Goal: Information Seeking & Learning: Learn about a topic

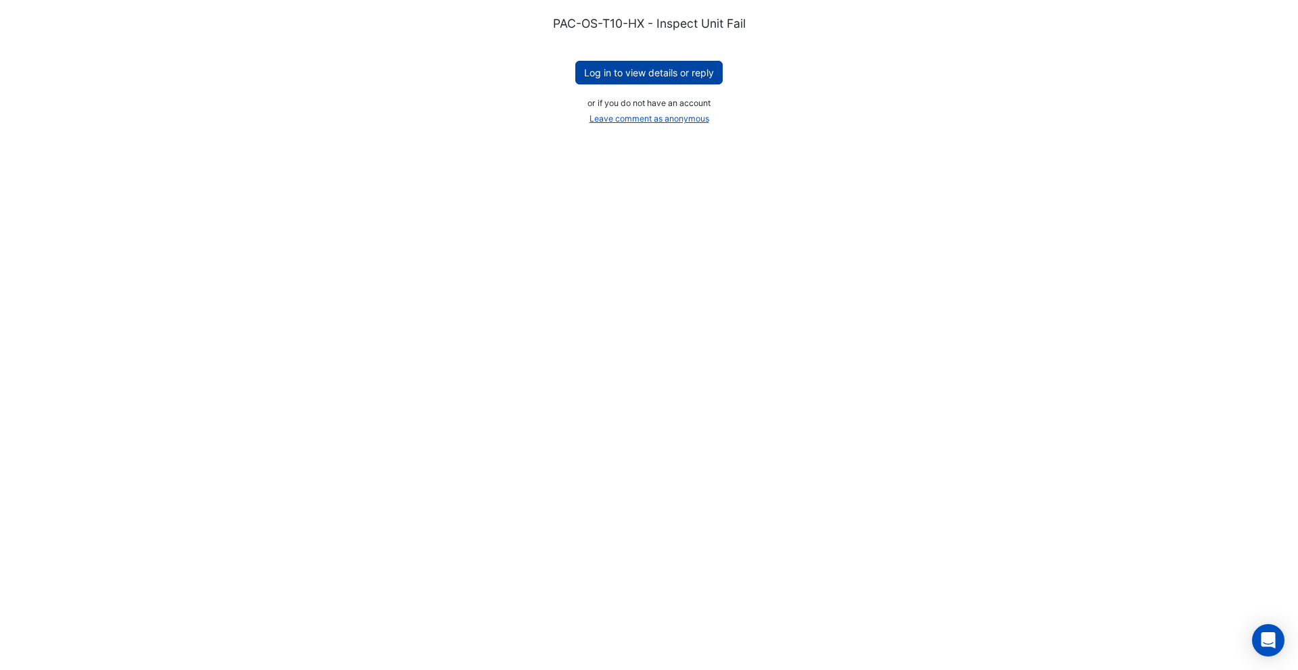
click at [653, 72] on button "Log in to view details or reply" at bounding box center [648, 73] width 147 height 24
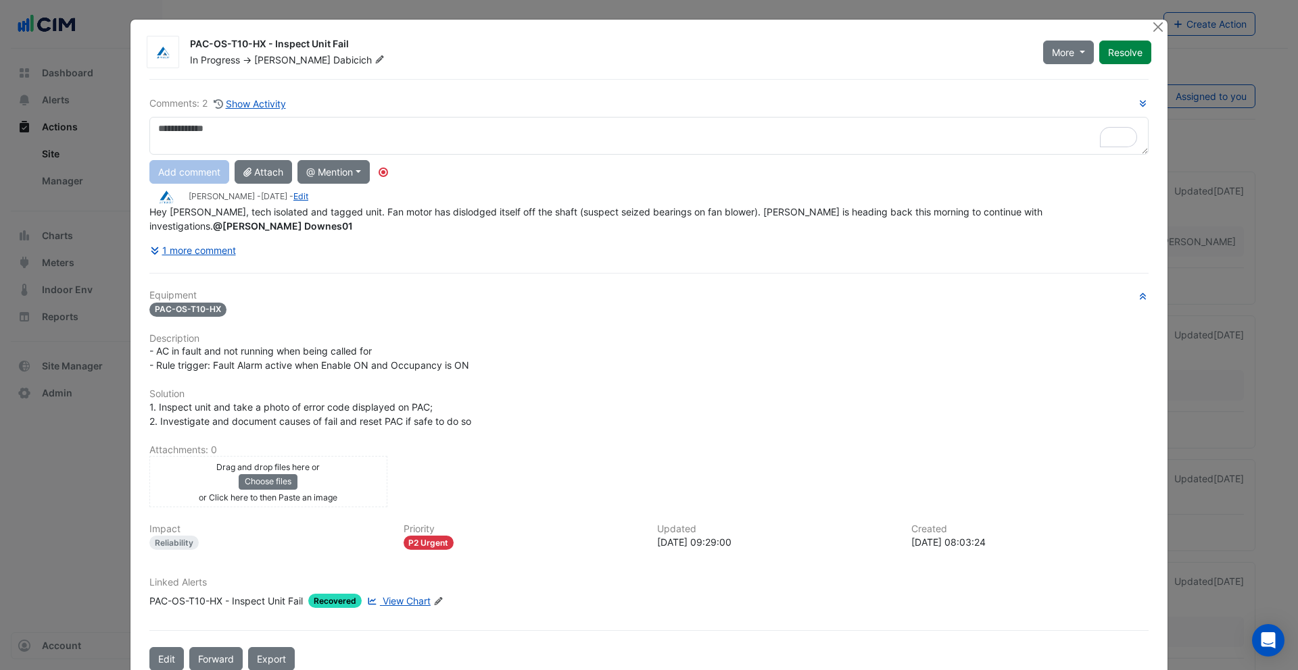
click at [392, 595] on span "View Chart" at bounding box center [407, 600] width 48 height 11
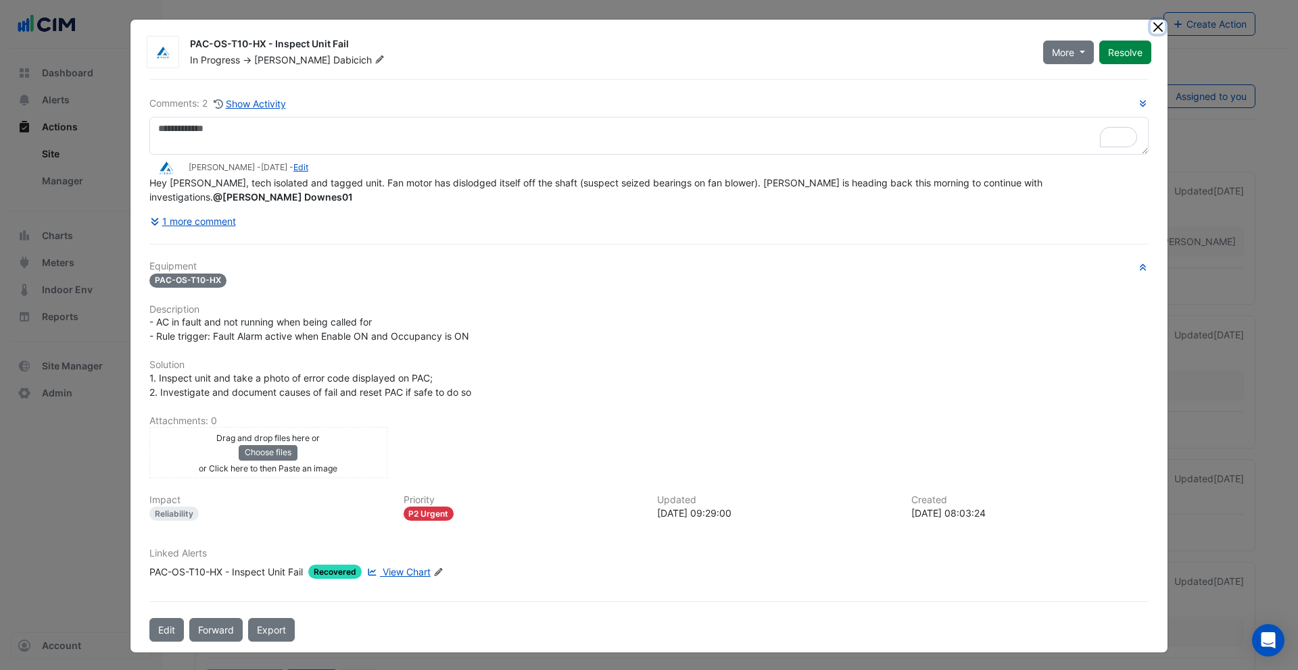
click at [1154, 34] on button "Close" at bounding box center [1157, 27] width 14 height 14
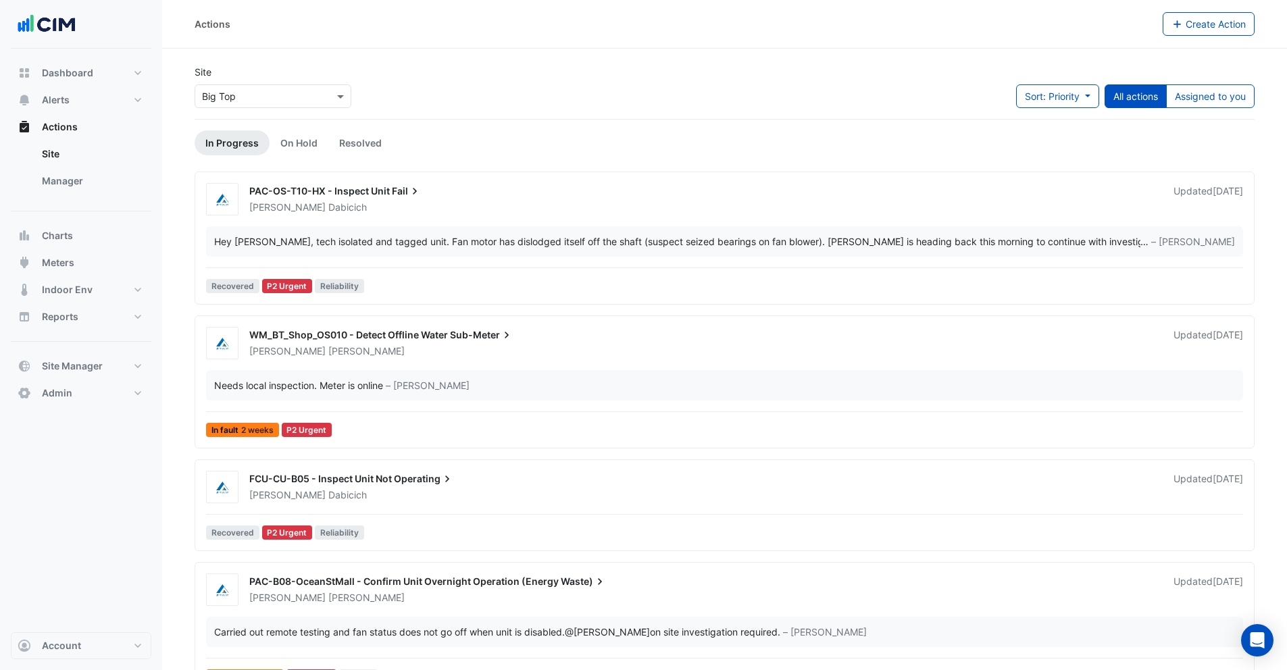
click at [276, 97] on input "text" at bounding box center [259, 97] width 115 height 14
click at [230, 97] on input "********" at bounding box center [259, 97] width 115 height 14
type input "*********"
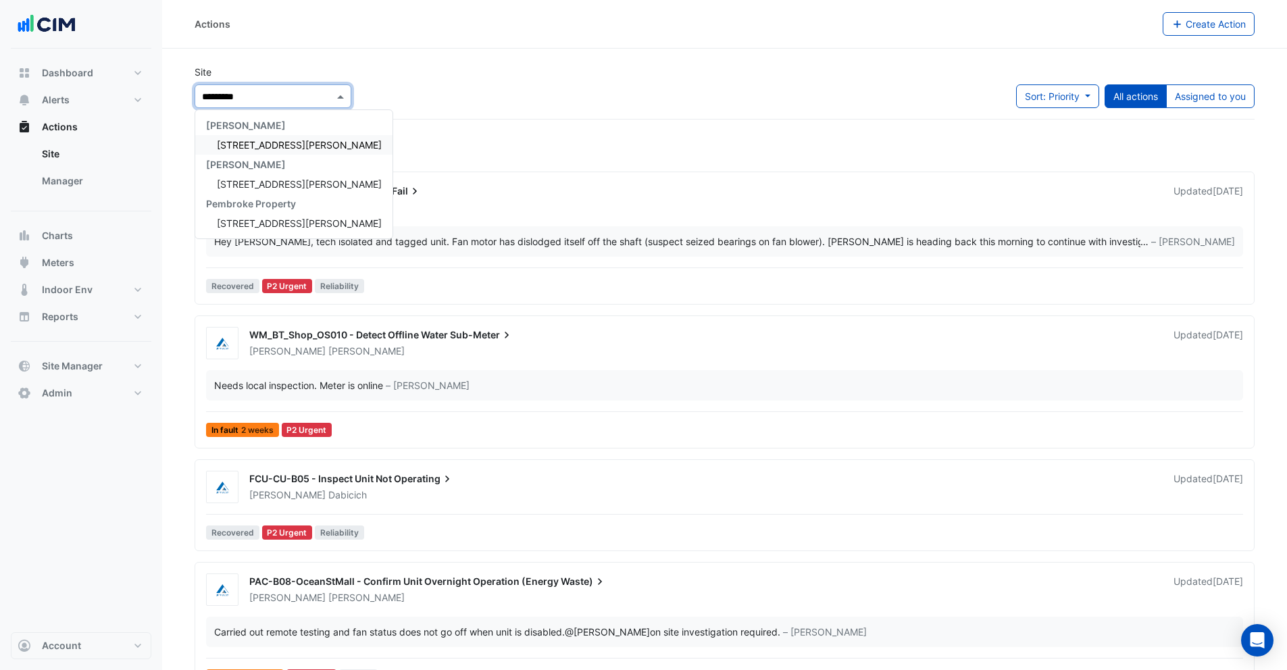
click at [243, 143] on span "[STREET_ADDRESS][PERSON_NAME]" at bounding box center [299, 144] width 165 height 11
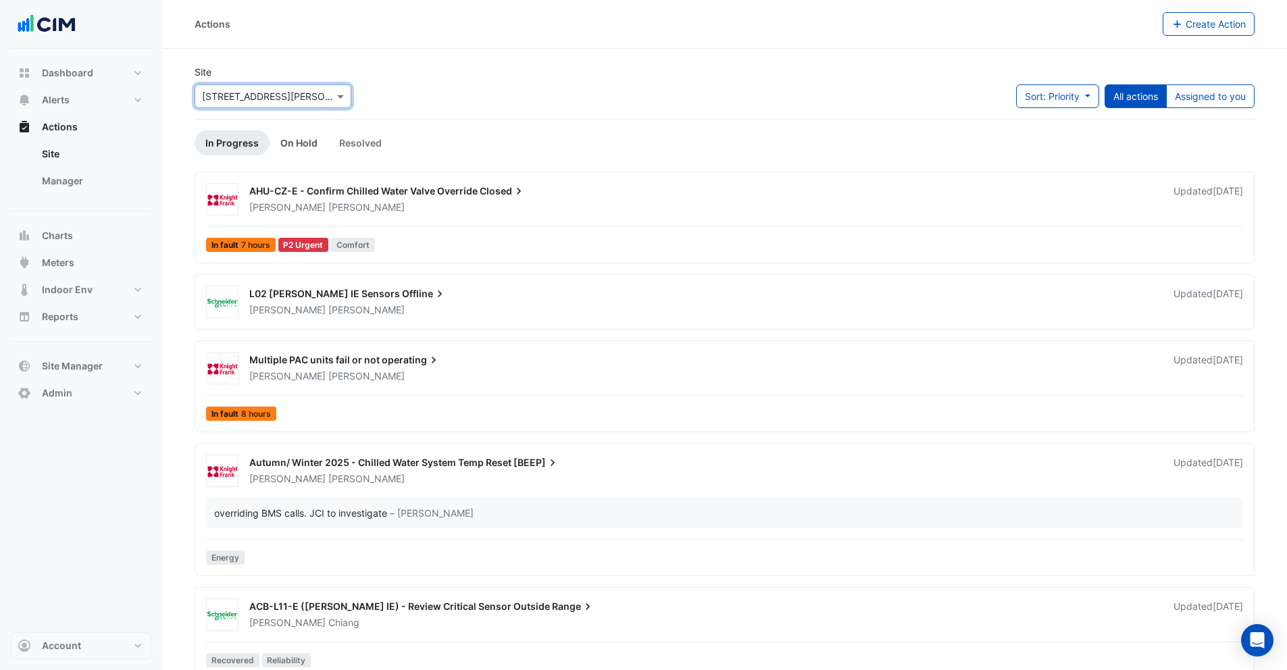
click at [303, 143] on link "On Hold" at bounding box center [299, 142] width 59 height 25
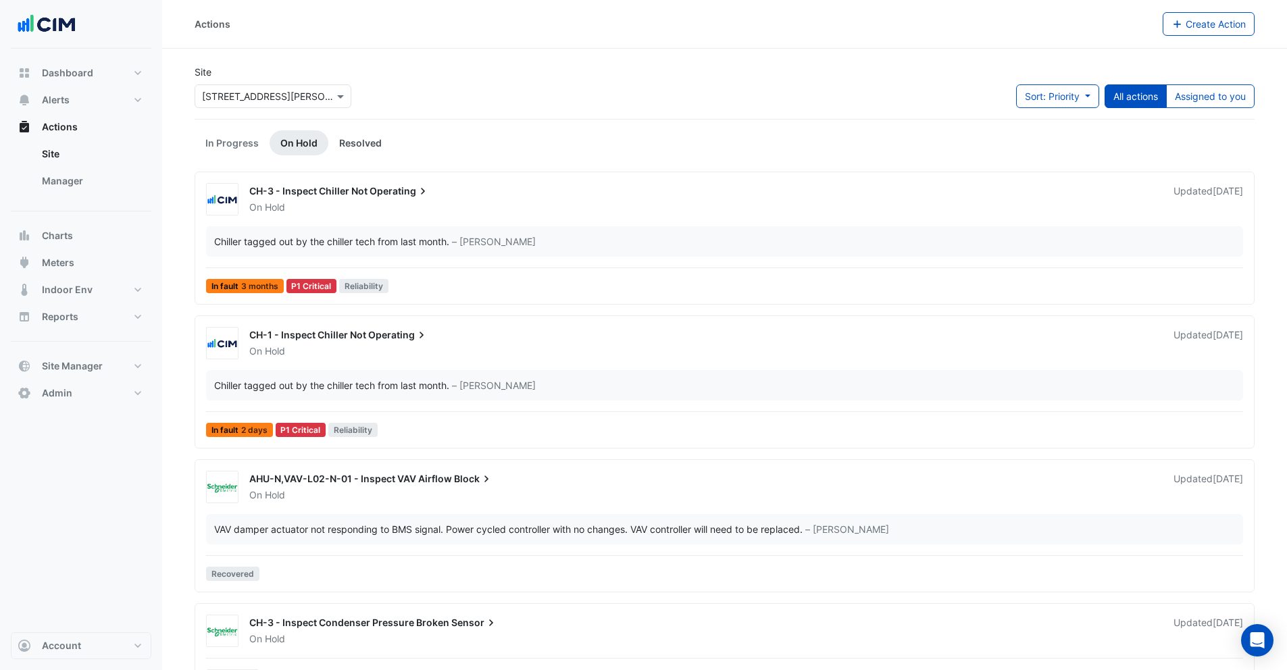
click at [359, 141] on link "Resolved" at bounding box center [360, 142] width 64 height 25
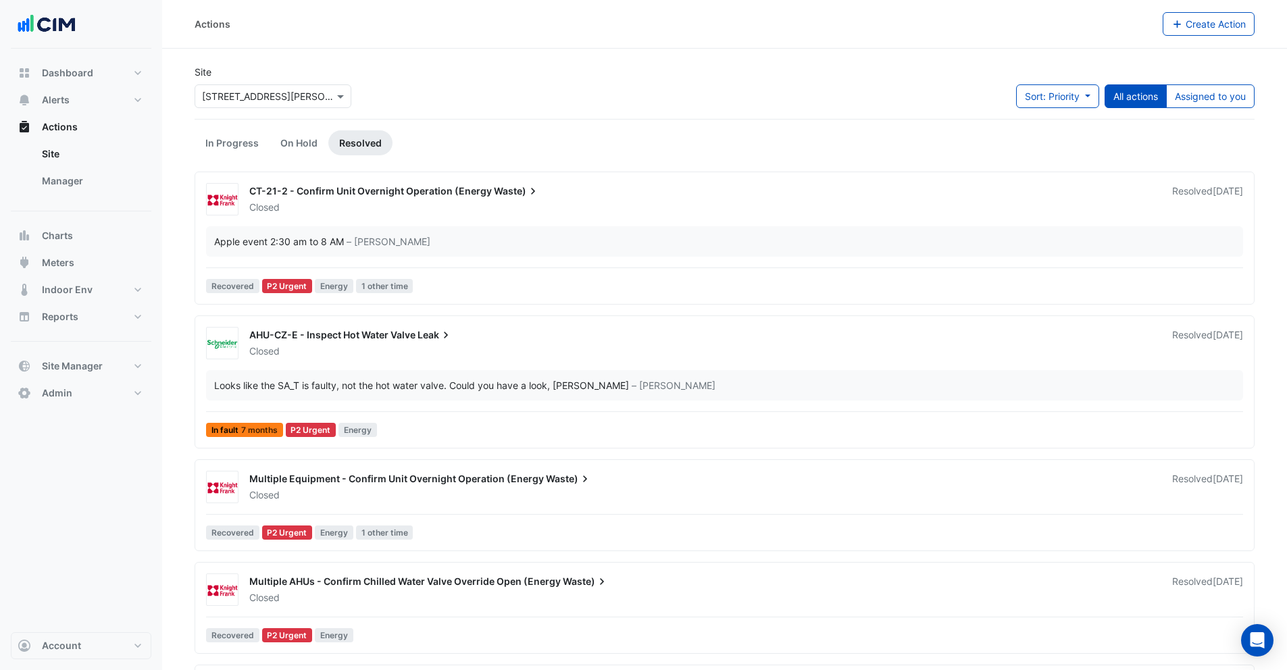
click at [410, 214] on div "CT-21-2 - Confirm Unit Overnight Operation (Energy Waste) Closed Resolved 2 day…" at bounding box center [725, 199] width 1048 height 32
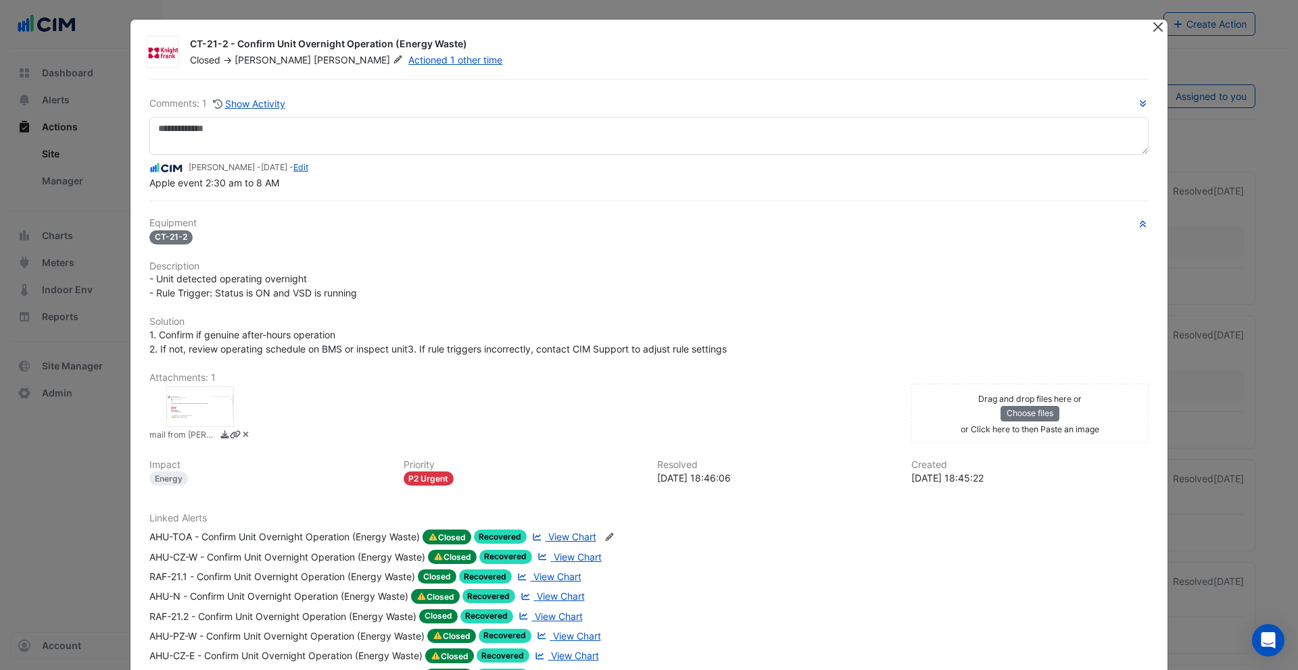
click at [1153, 32] on button "Close" at bounding box center [1157, 27] width 14 height 14
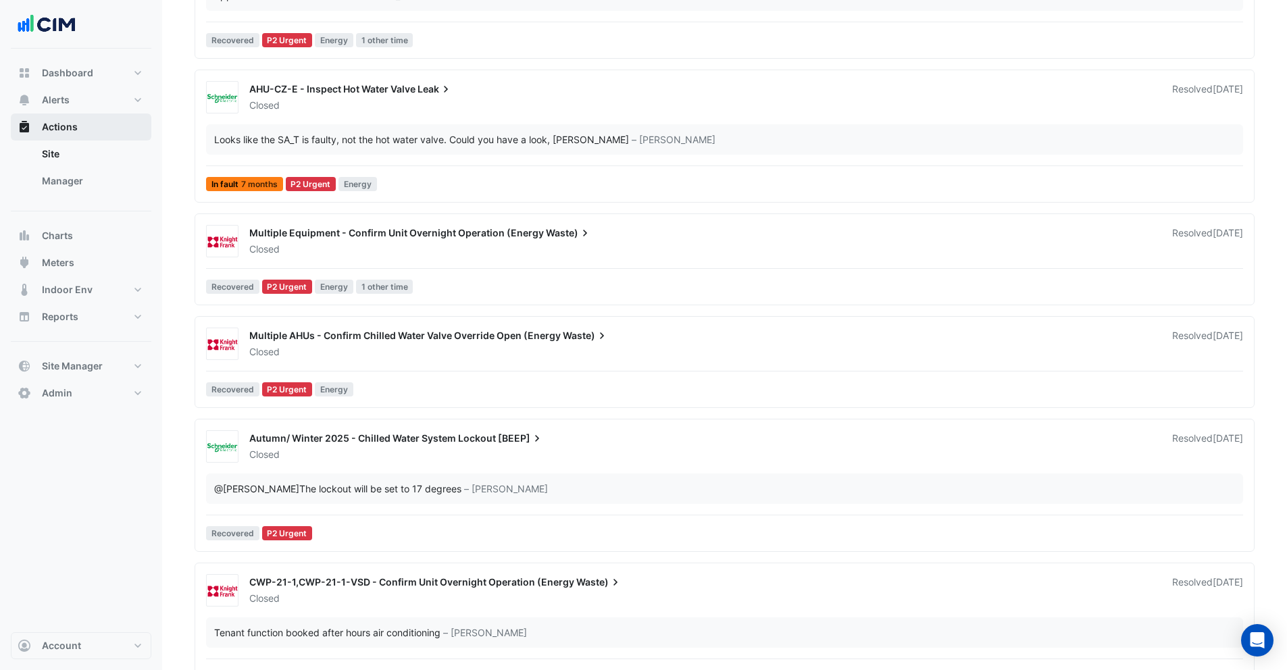
scroll to position [250, 0]
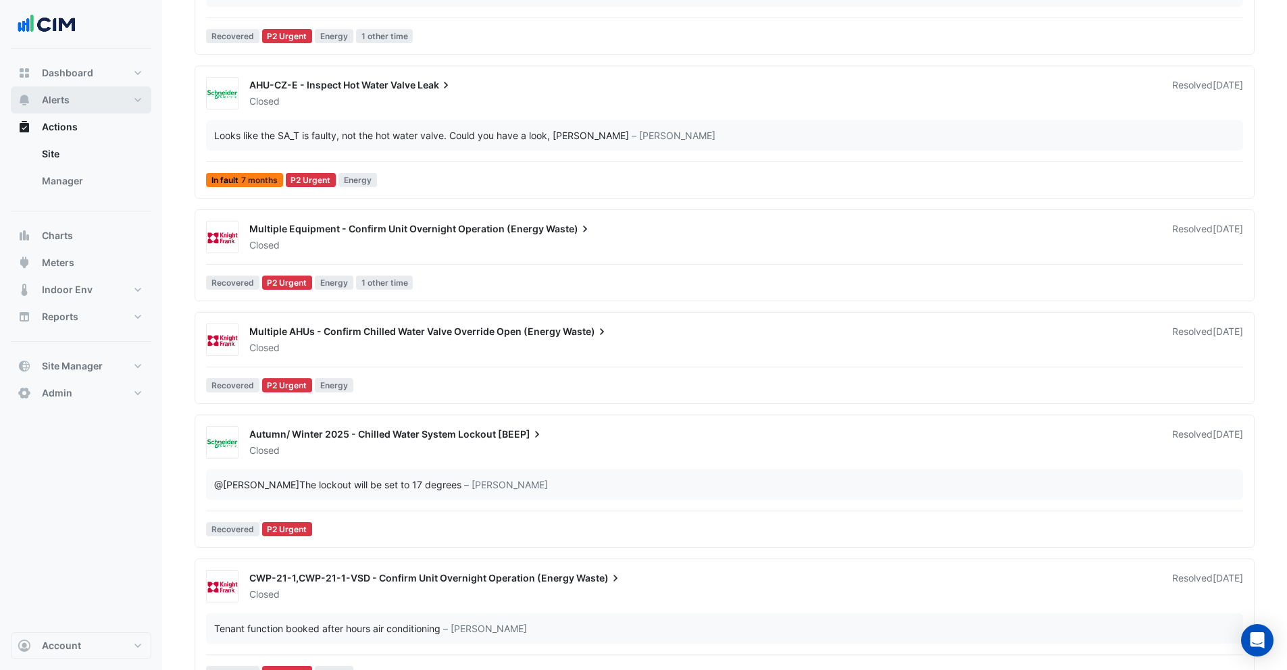
click at [80, 105] on button "Alerts" at bounding box center [81, 100] width 141 height 27
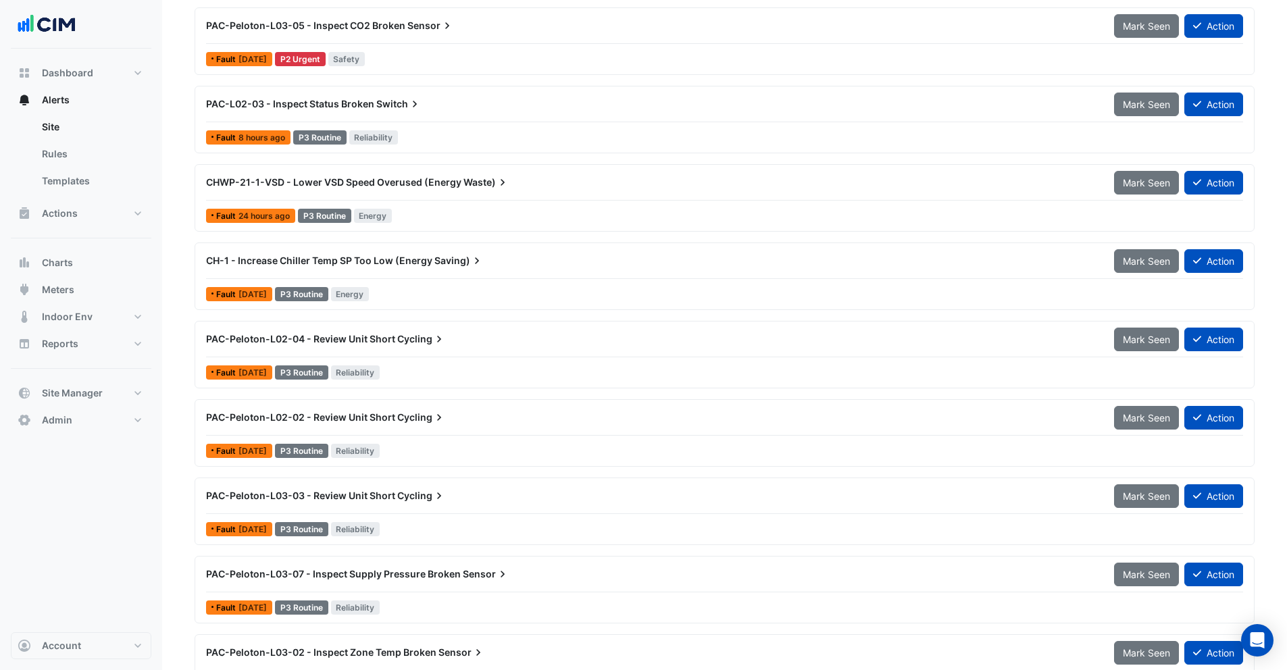
scroll to position [162, 0]
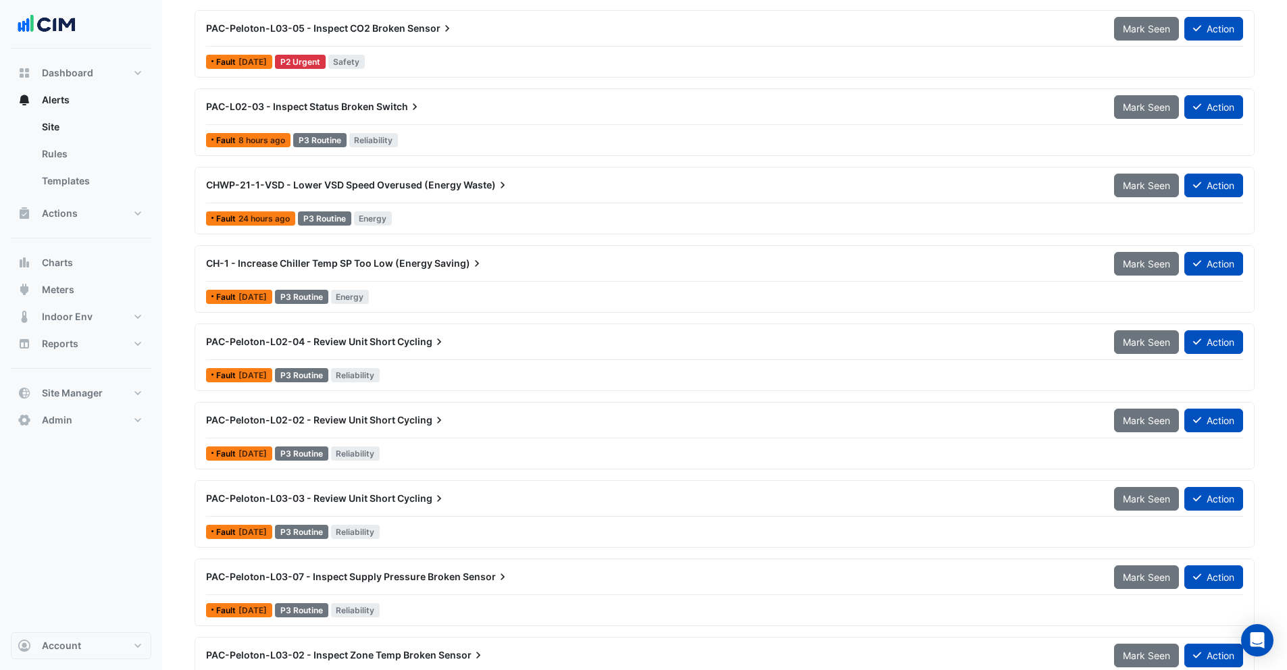
click at [412, 194] on div "CHWP-21-1-VSD - Lower VSD Speed Overused (Energy Waste)" at bounding box center [652, 185] width 908 height 24
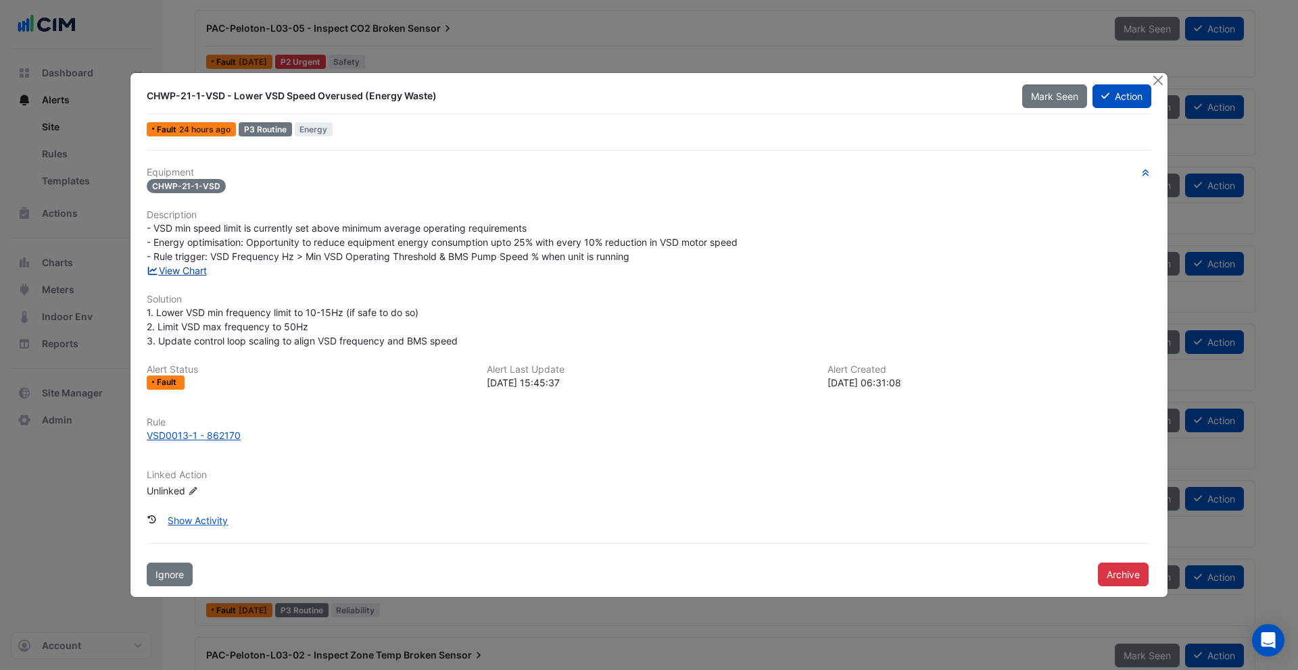
click at [189, 270] on link "View Chart" at bounding box center [177, 270] width 60 height 11
click at [1156, 76] on button "Close" at bounding box center [1157, 80] width 14 height 14
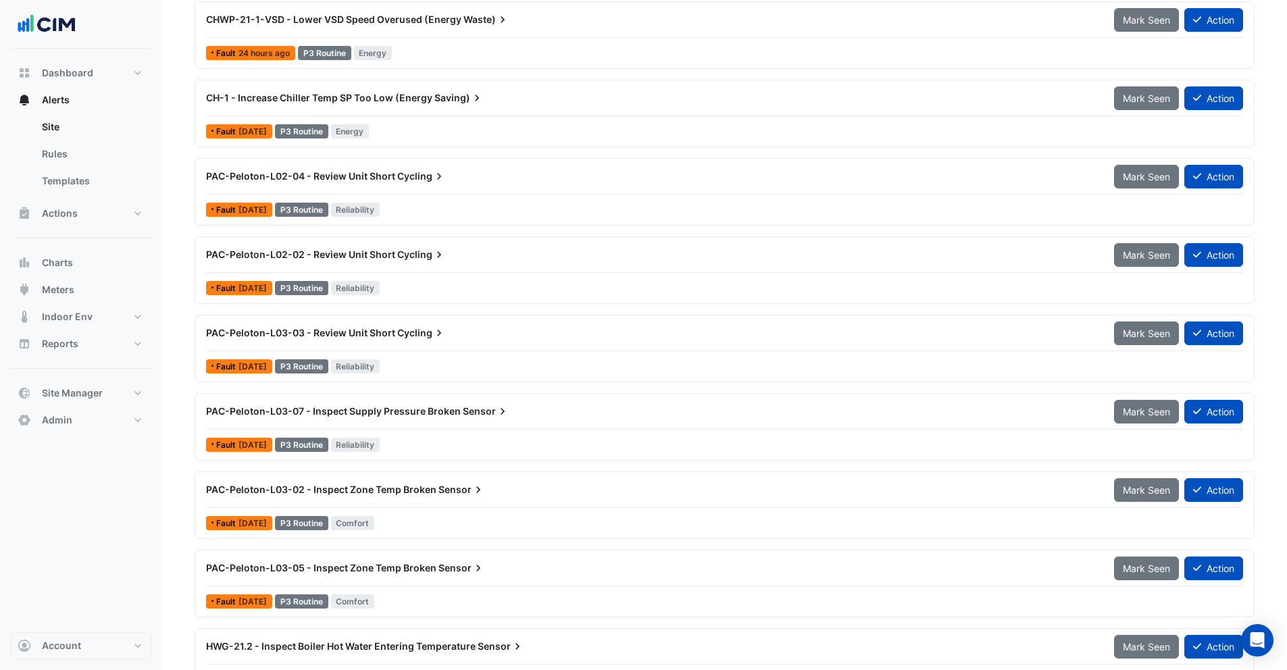
scroll to position [442, 0]
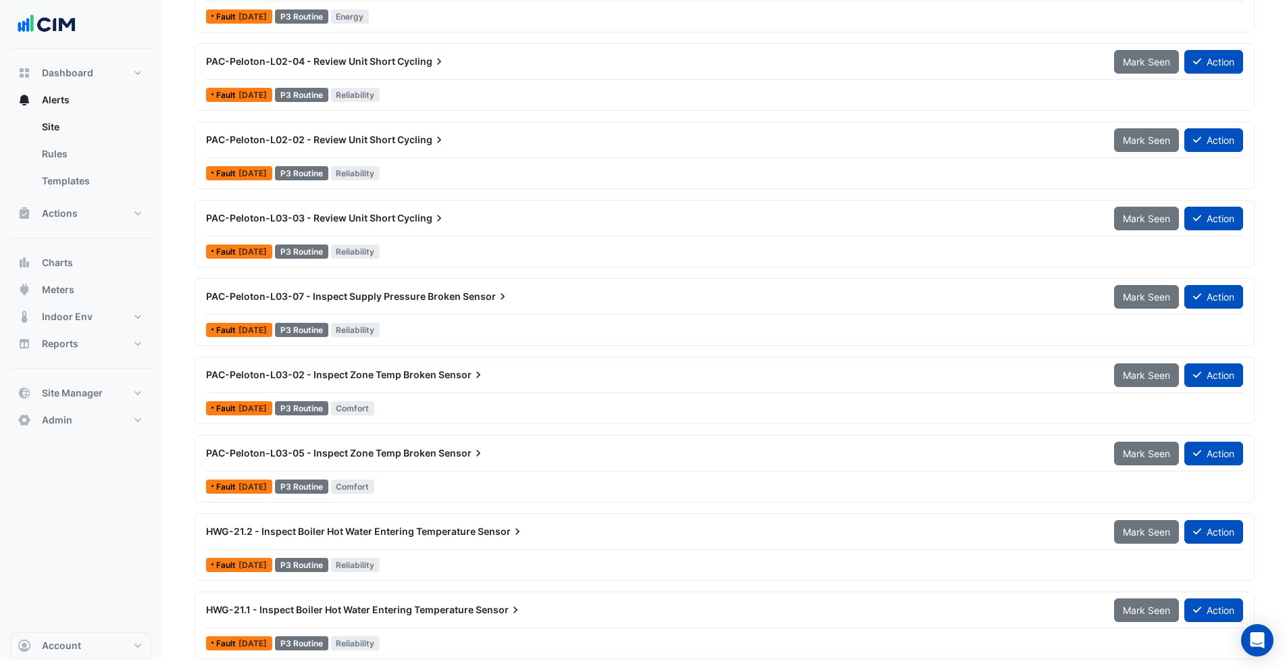
click at [543, 539] on div "HWG-21.2 - Inspect Boiler Hot Water Entering Temperature Sensor" at bounding box center [652, 532] width 908 height 24
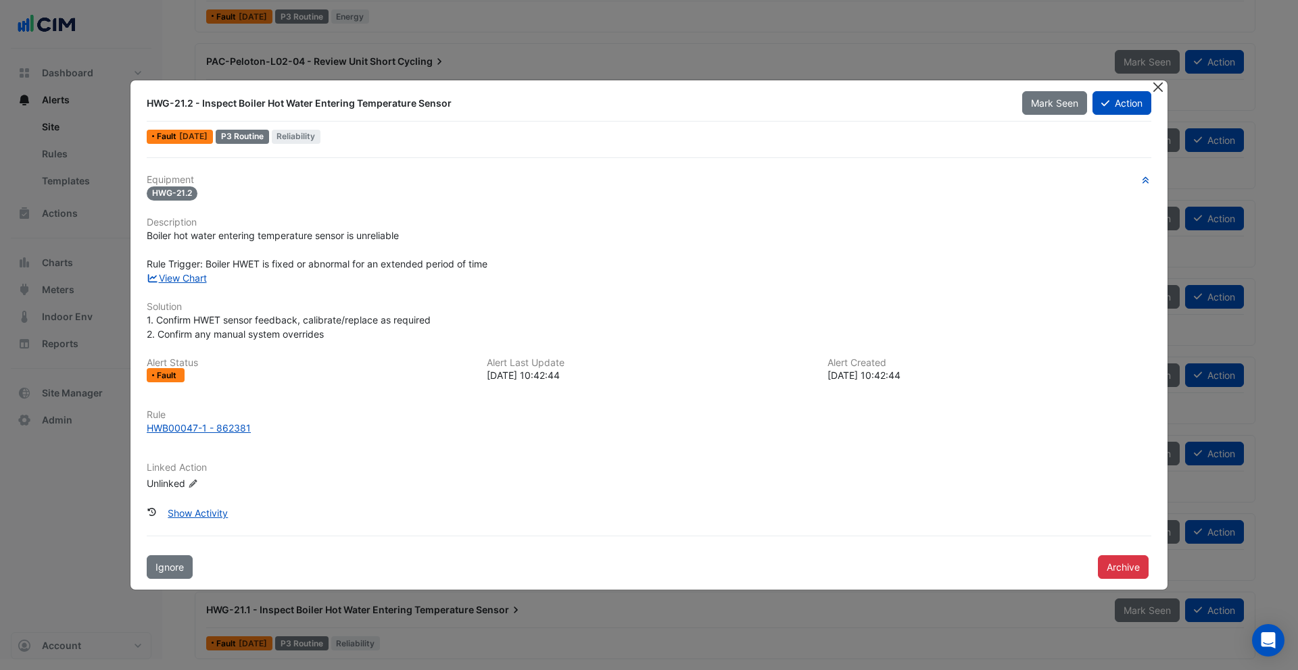
click at [1160, 88] on button "Close" at bounding box center [1157, 87] width 14 height 14
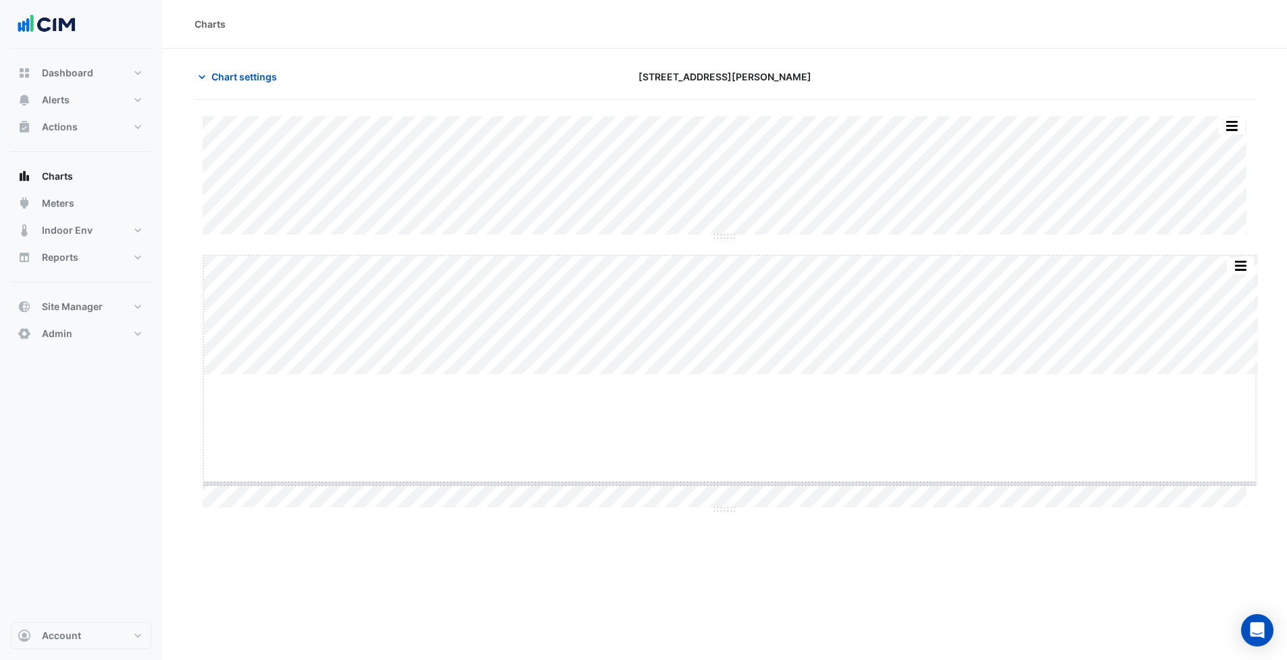
drag, startPoint x: 732, startPoint y: 376, endPoint x: 736, endPoint y: 488, distance: 112.3
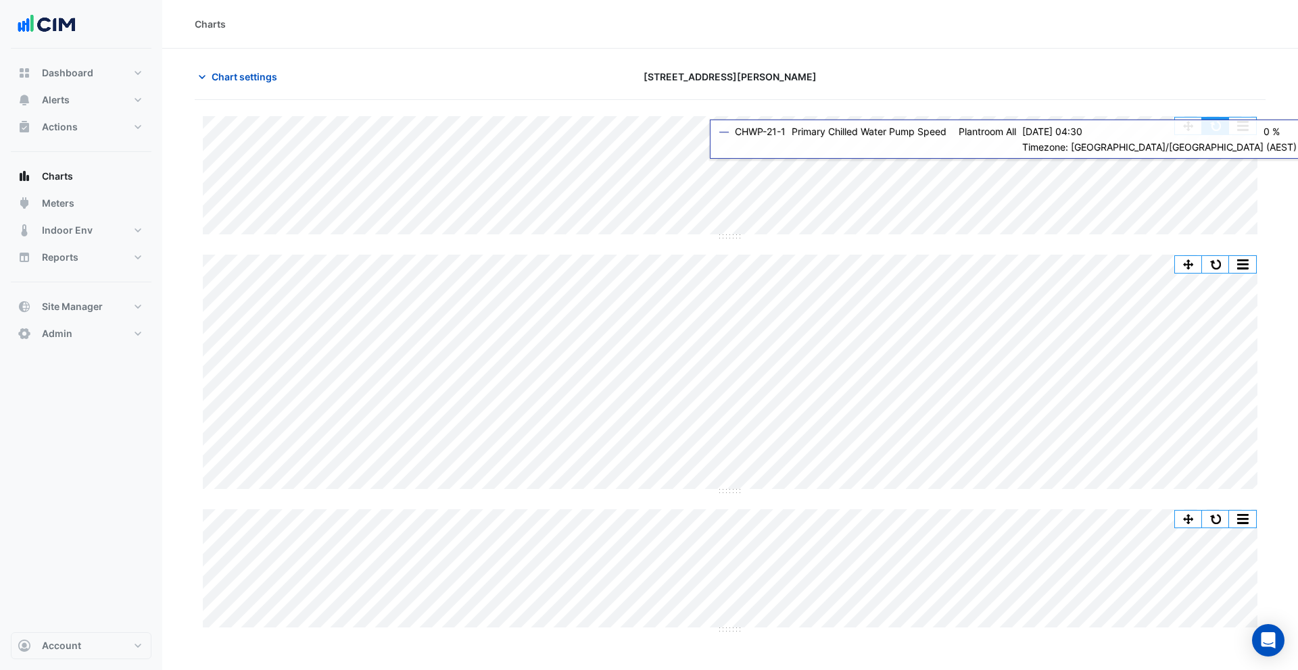
click at [1217, 130] on button "button" at bounding box center [1215, 126] width 27 height 17
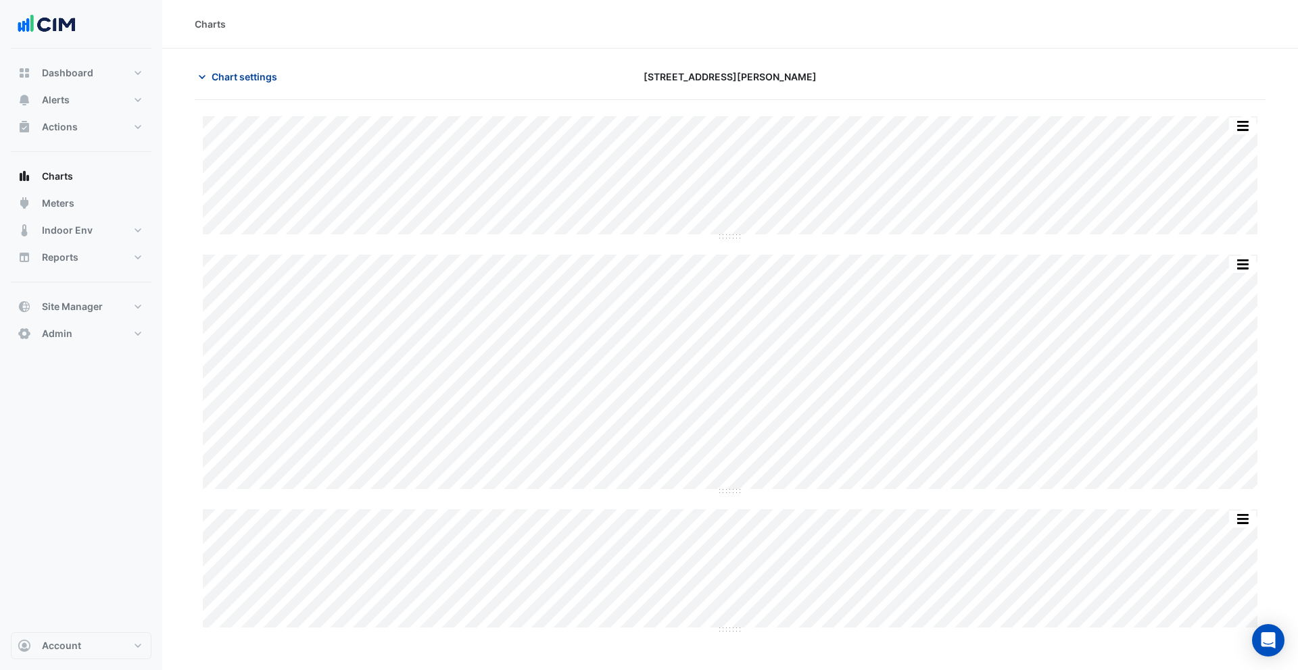
click at [248, 72] on span "Chart settings" at bounding box center [245, 77] width 66 height 14
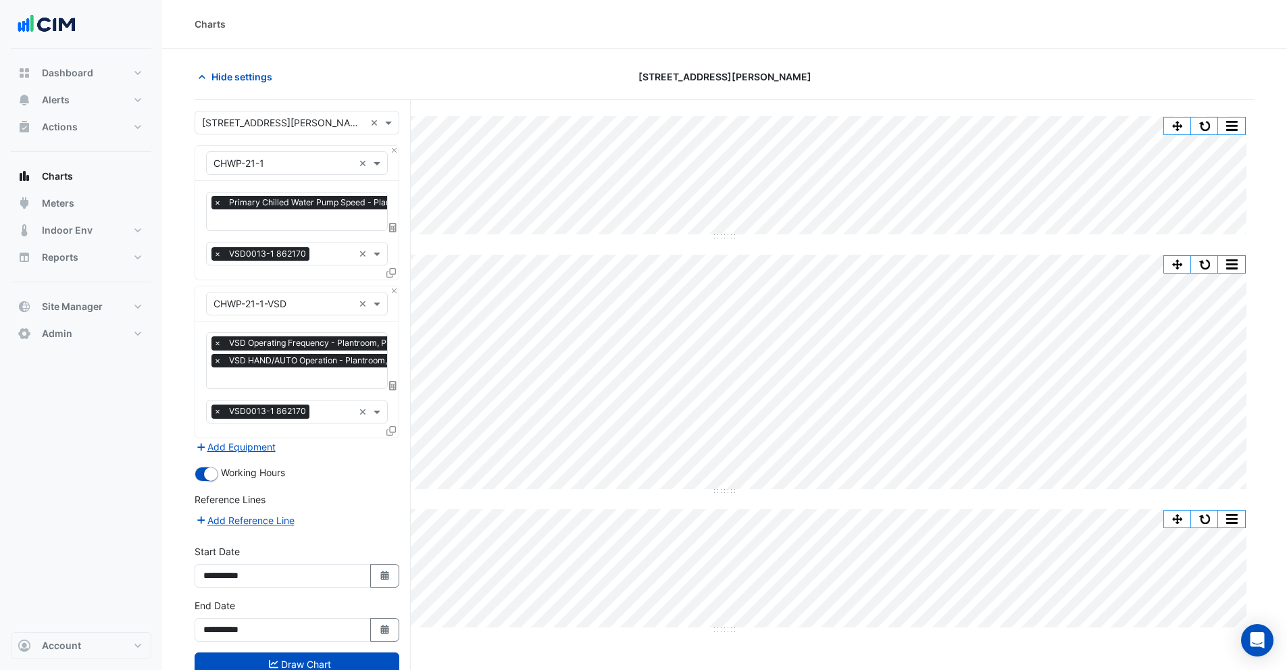
scroll to position [0, 7]
click at [308, 218] on input "text" at bounding box center [317, 221] width 220 height 14
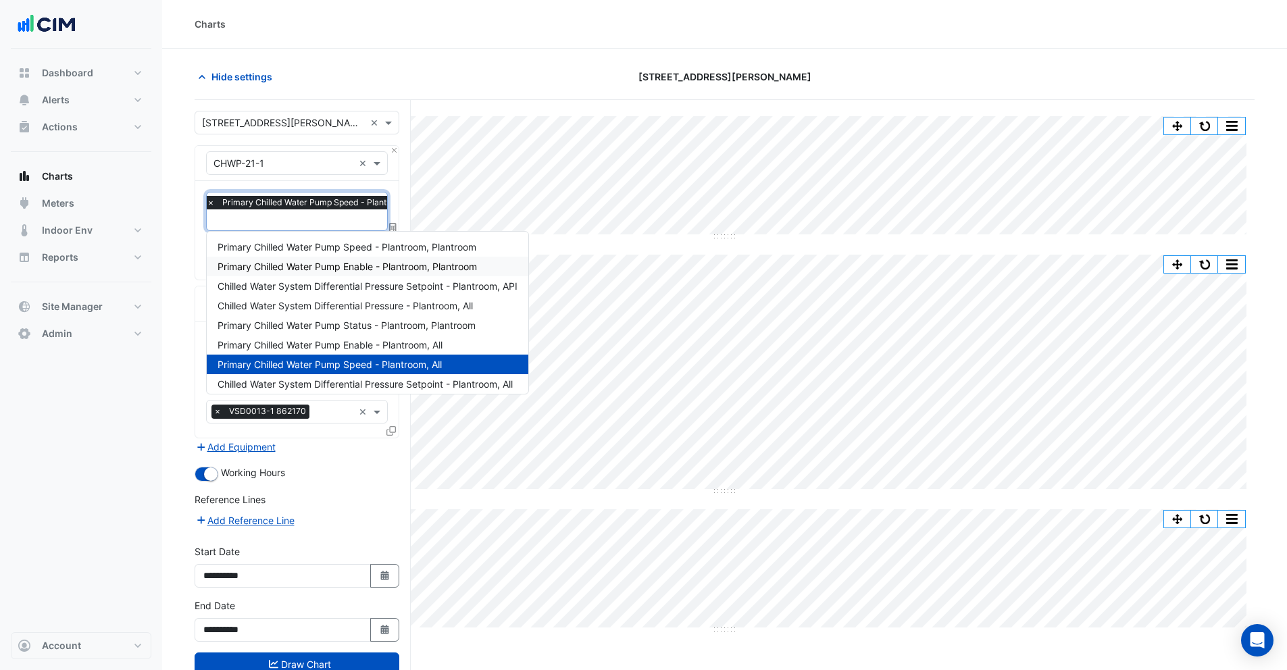
click at [314, 268] on span "Primary Chilled Water Pump Enable - Plantroom, Plantroom" at bounding box center [348, 266] width 260 height 11
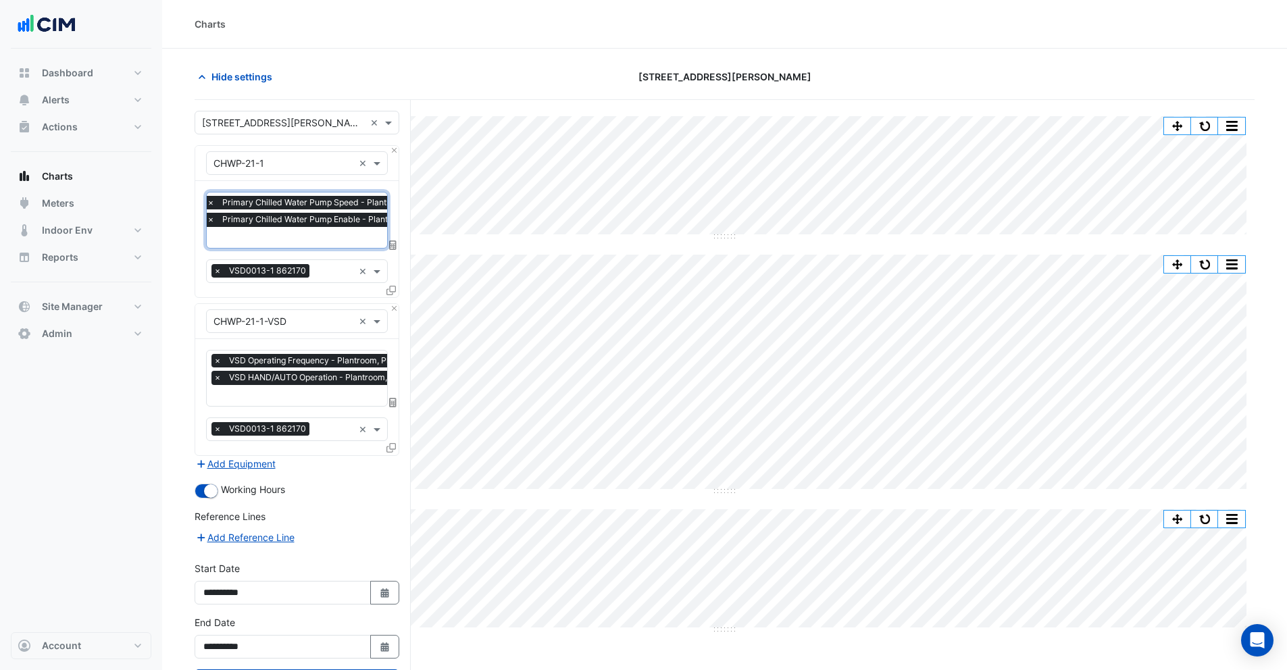
click at [311, 239] on input "text" at bounding box center [333, 239] width 252 height 14
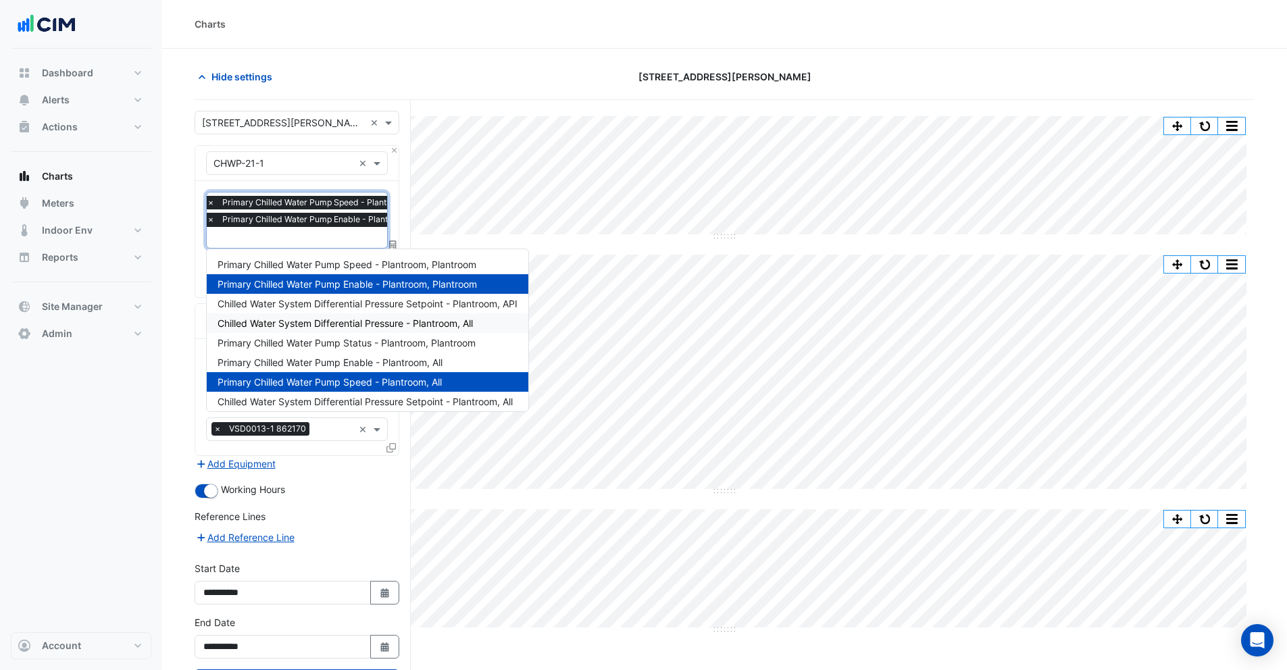
click at [322, 325] on span "Chilled Water System Differential Pressure - Plantroom, All" at bounding box center [345, 323] width 255 height 11
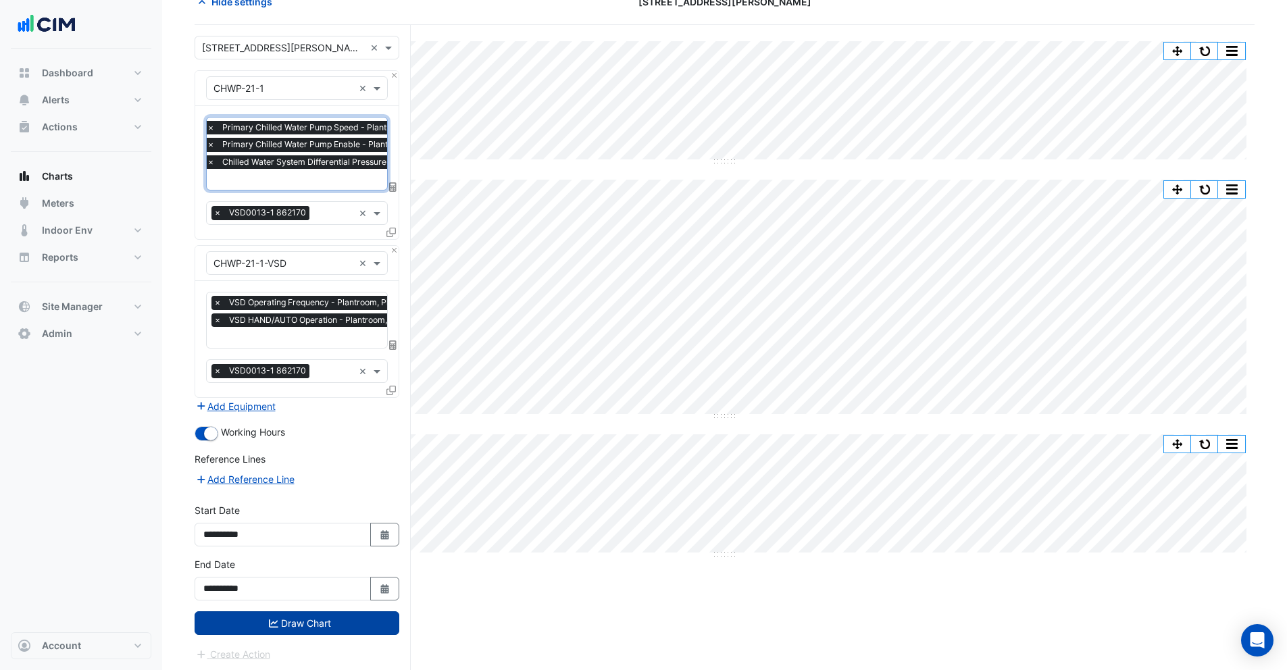
click at [315, 615] on button "Draw Chart" at bounding box center [297, 624] width 205 height 24
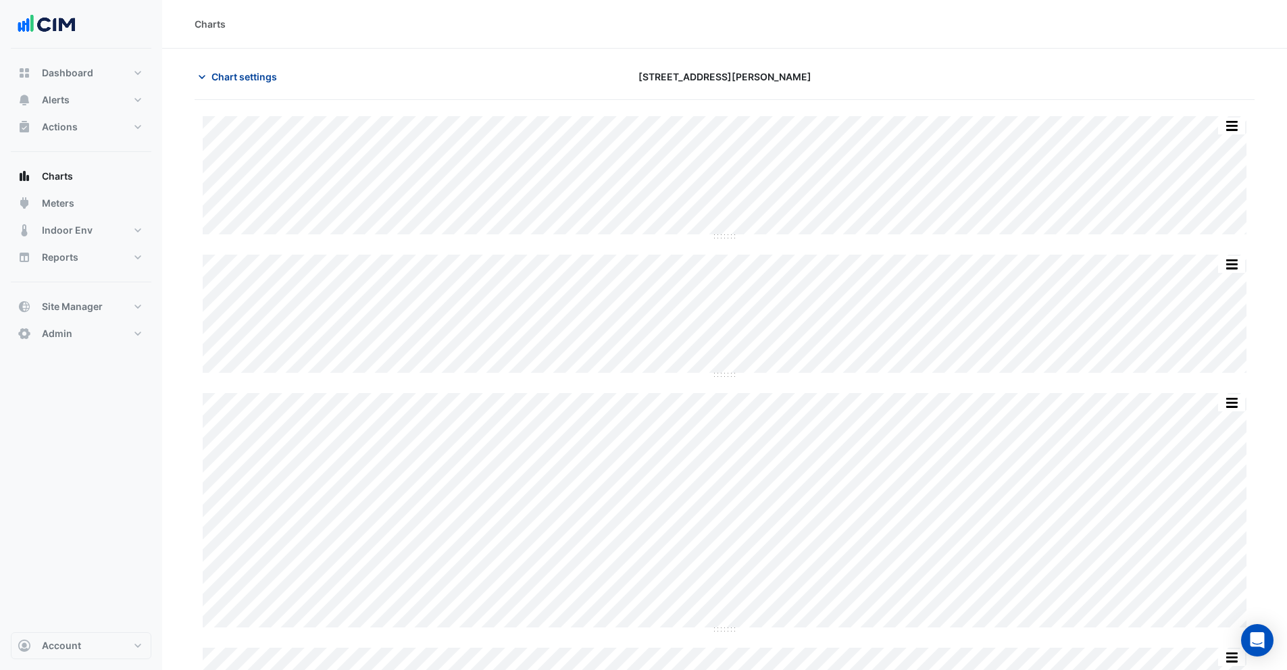
click at [257, 80] on span "Chart settings" at bounding box center [245, 77] width 66 height 14
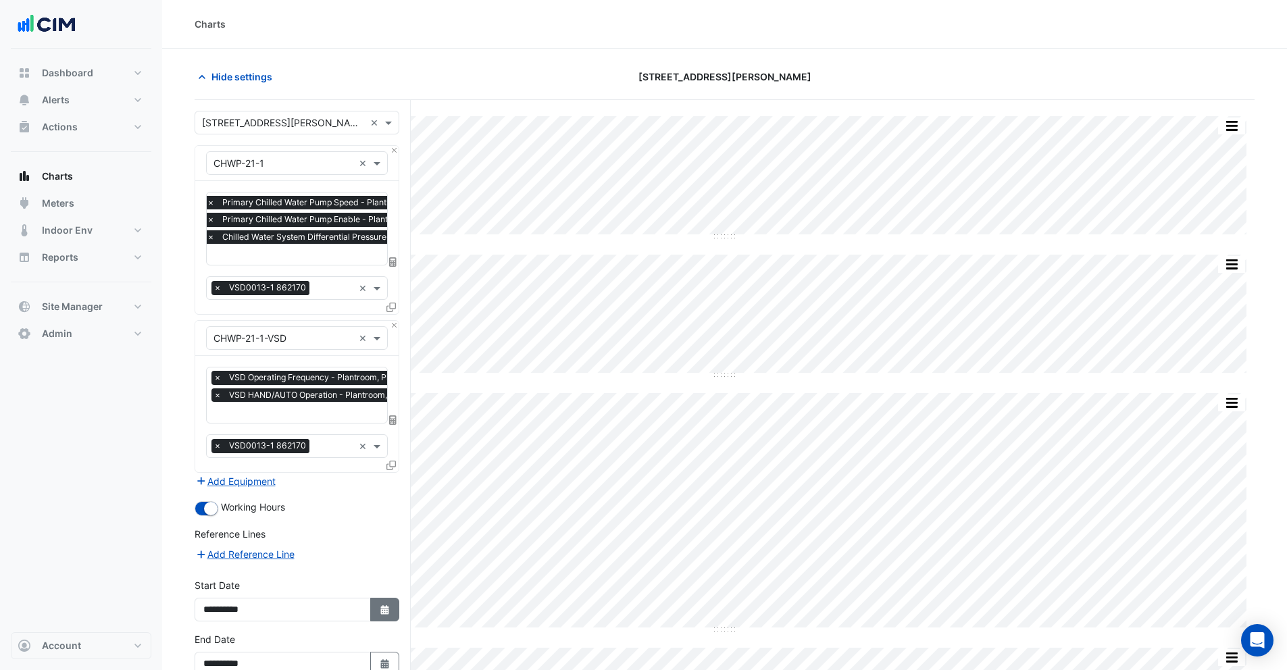
click at [383, 606] on icon "Select Date" at bounding box center [385, 610] width 12 height 9
select select "*"
select select "****"
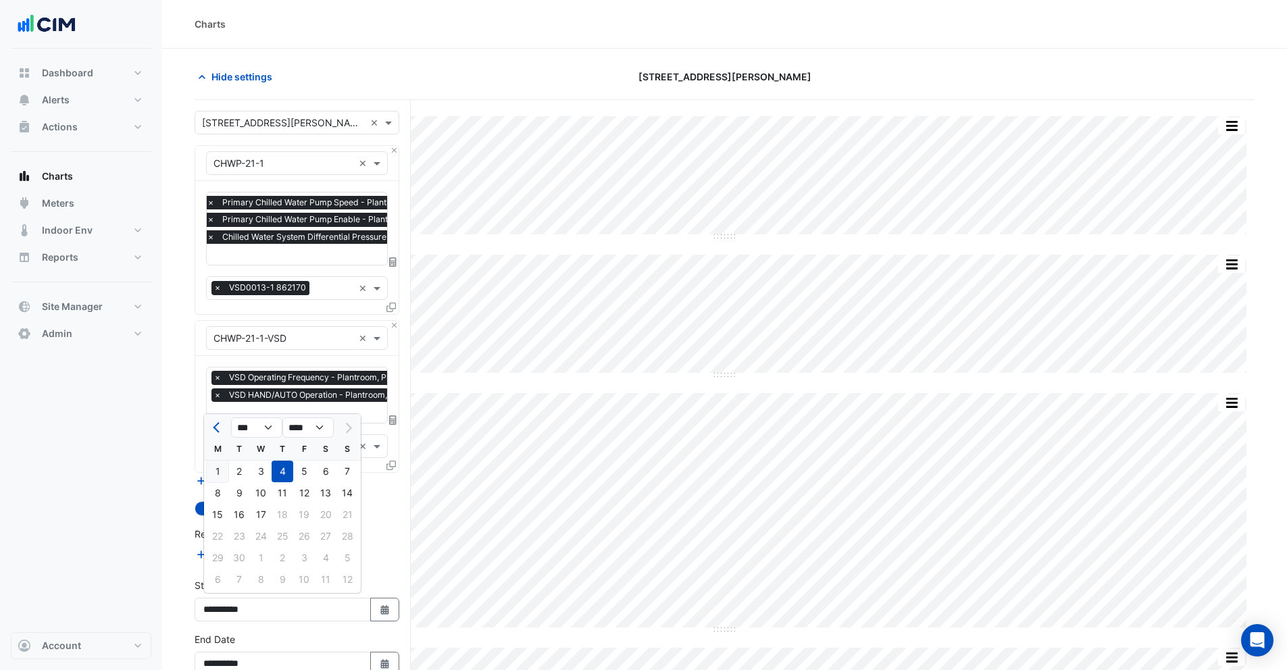
click at [216, 466] on div "1" at bounding box center [218, 472] width 22 height 22
type input "**********"
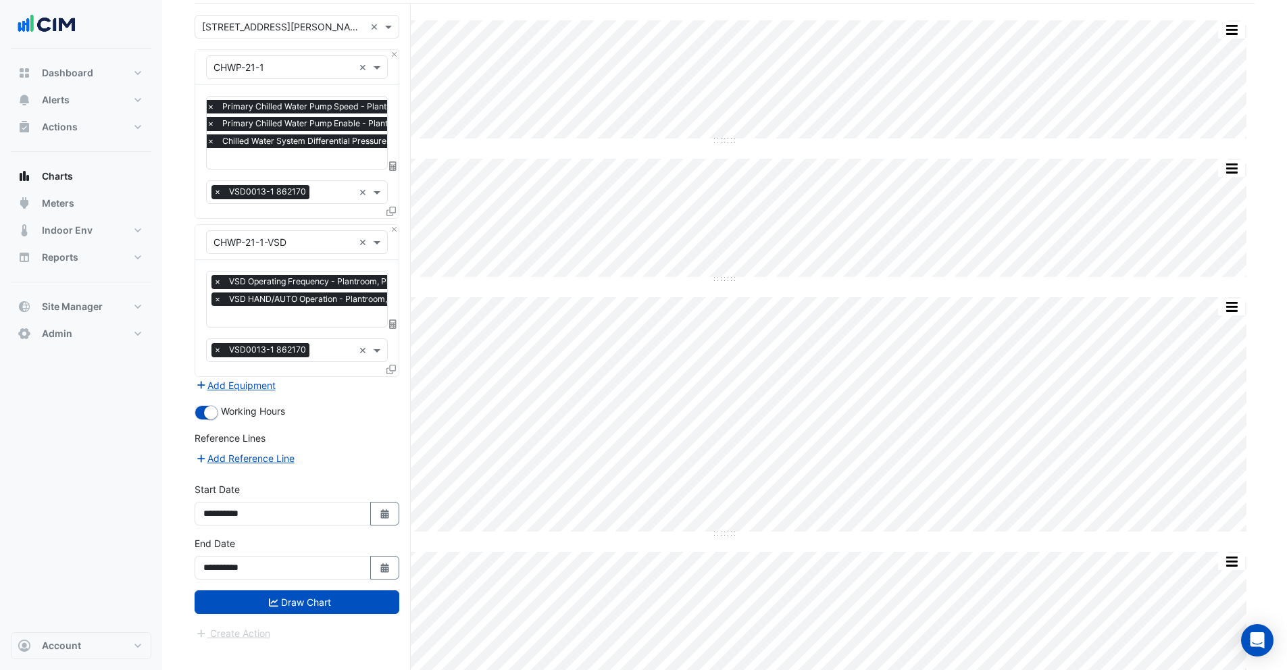
scroll to position [170, 0]
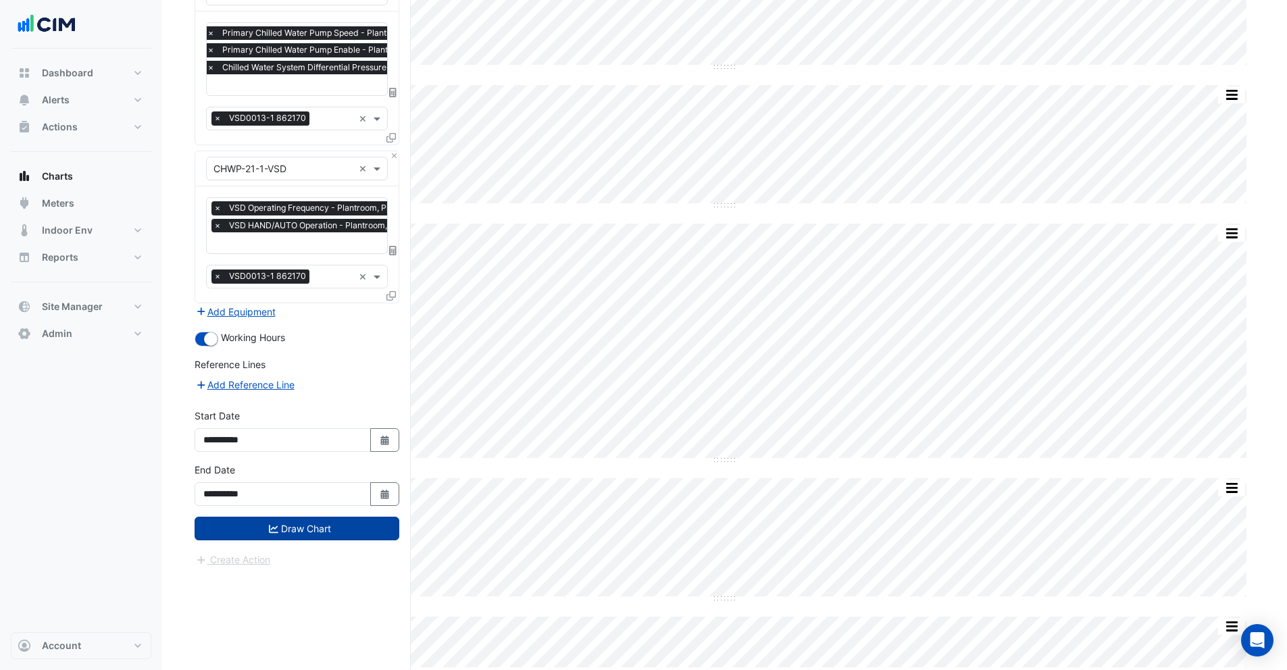
click at [306, 526] on button "Draw Chart" at bounding box center [297, 529] width 205 height 24
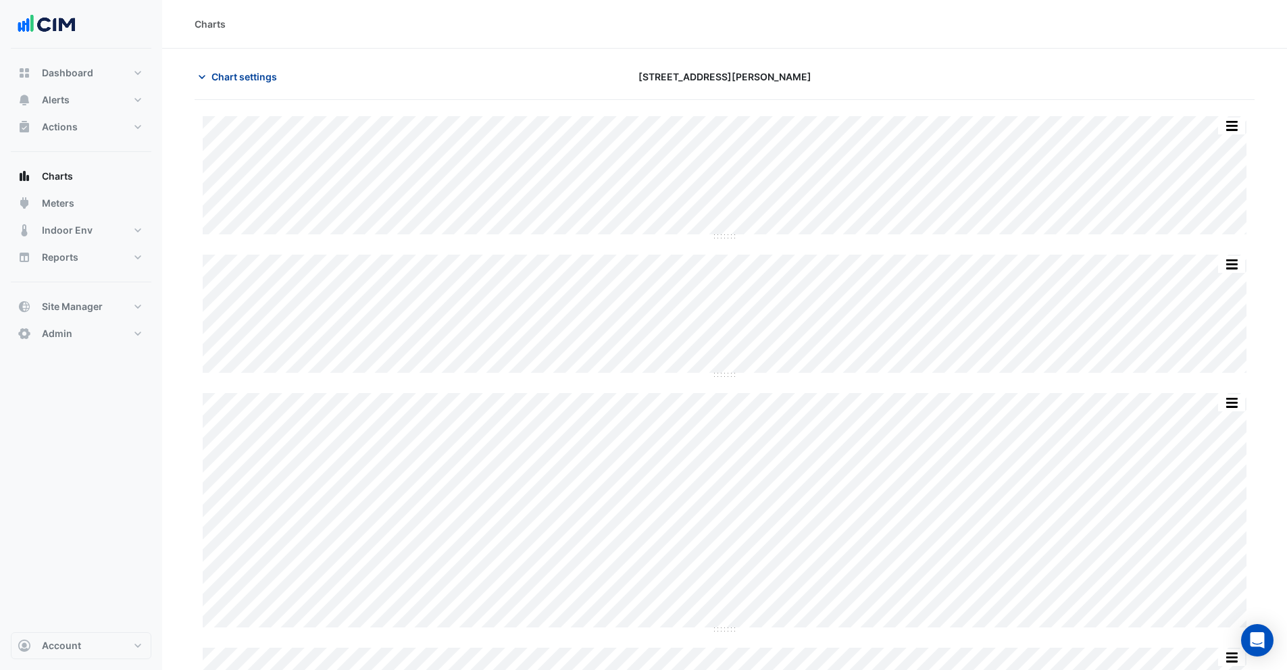
click at [249, 70] on span "Chart settings" at bounding box center [245, 77] width 66 height 14
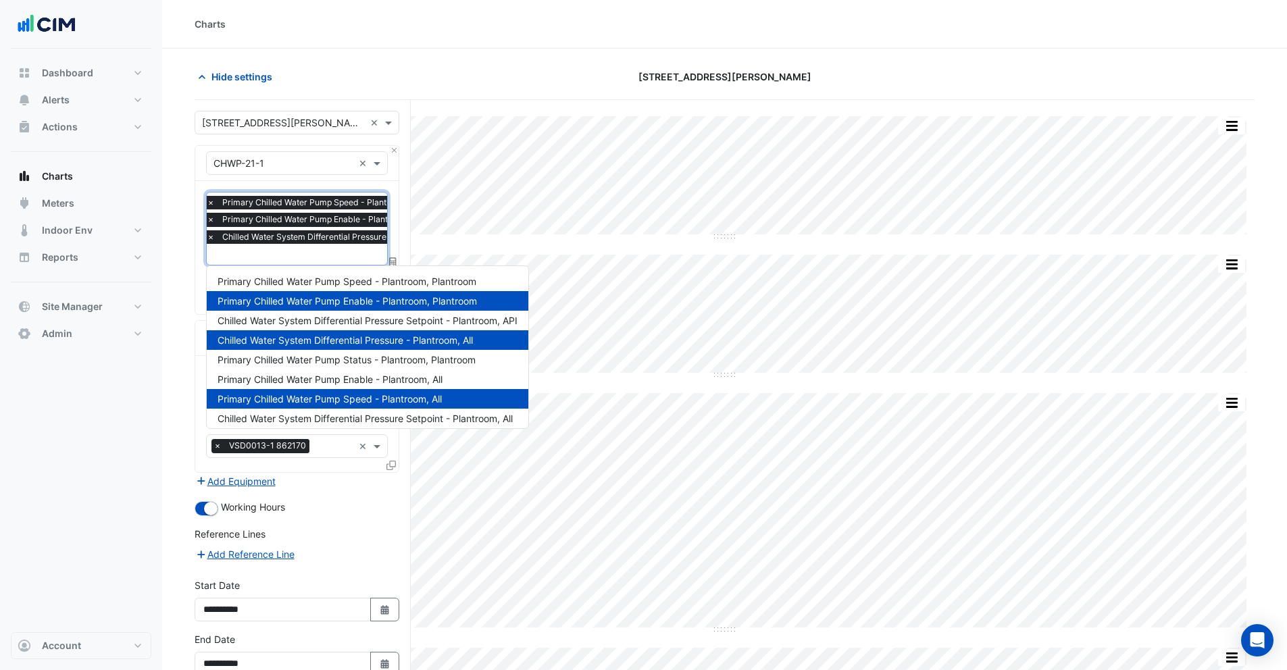
click at [271, 251] on input "text" at bounding box center [333, 256] width 252 height 14
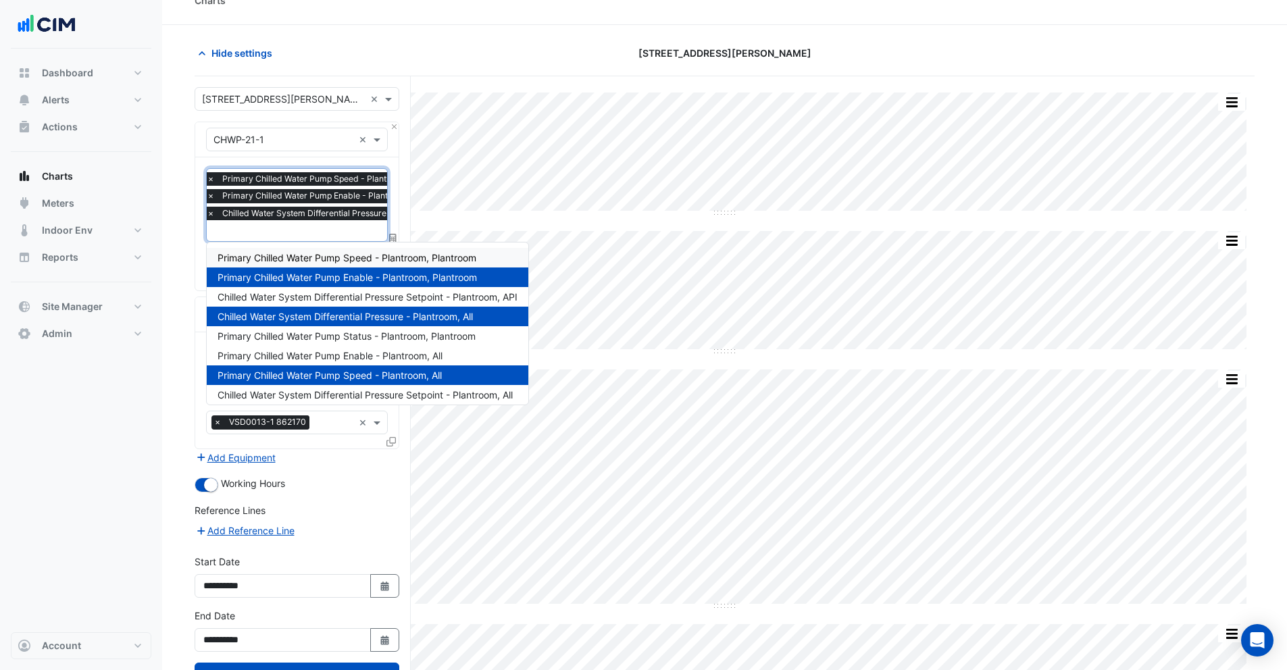
click at [272, 258] on span "Primary Chilled Water Pump Speed - Plantroom, Plantroom" at bounding box center [347, 257] width 259 height 11
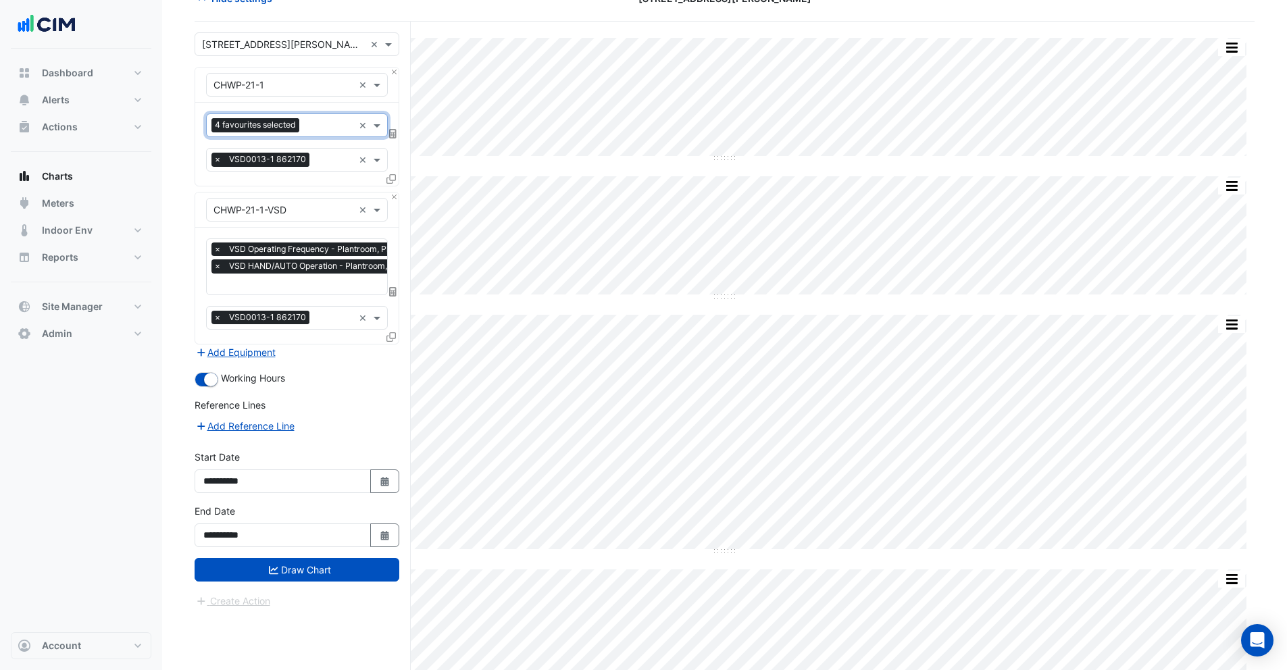
scroll to position [170, 0]
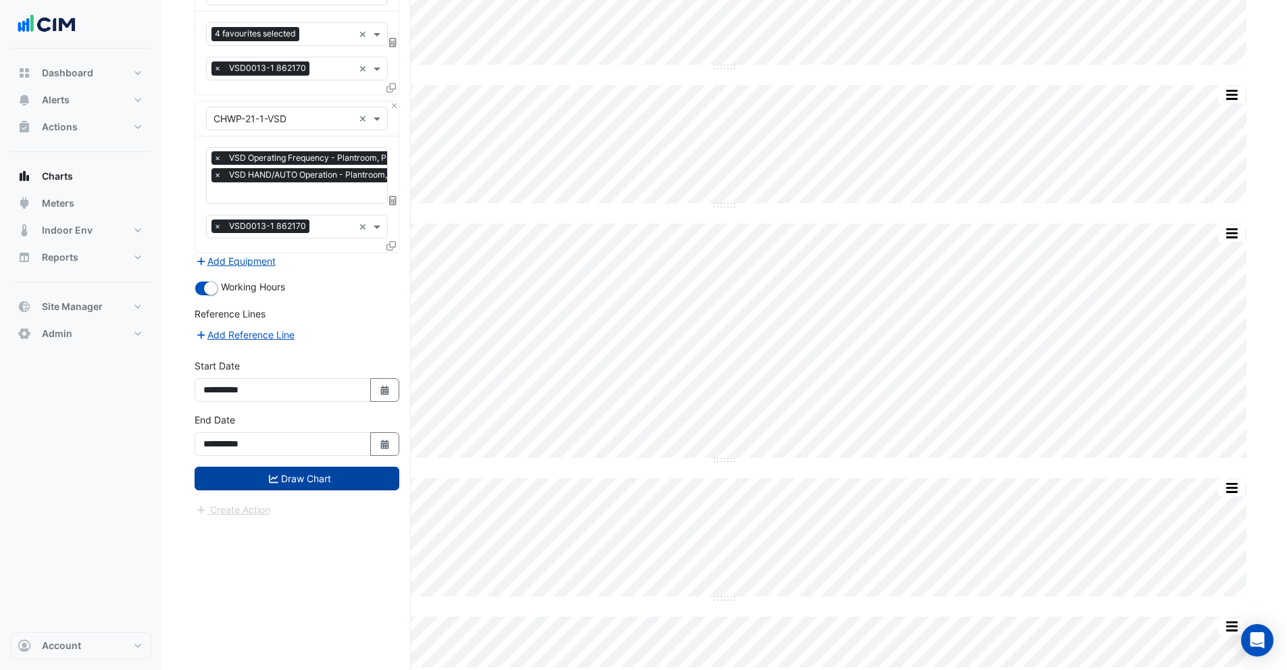
click at [314, 478] on button "Draw Chart" at bounding box center [297, 479] width 205 height 24
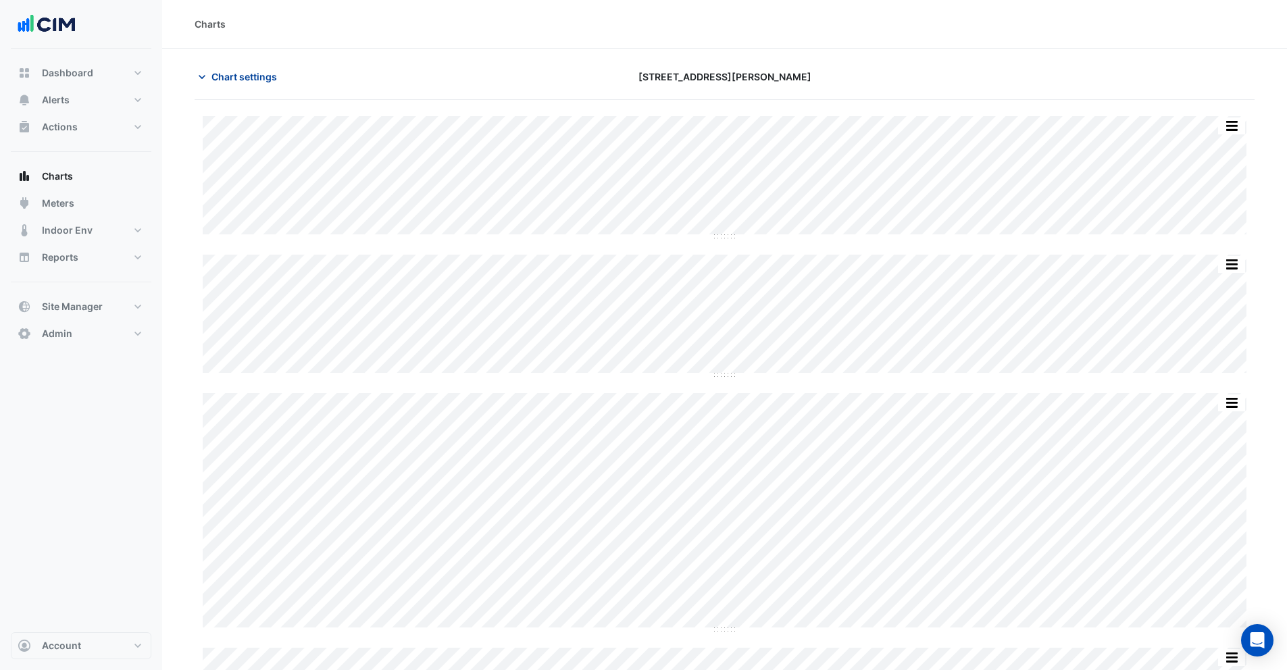
click at [254, 80] on span "Chart settings" at bounding box center [245, 77] width 66 height 14
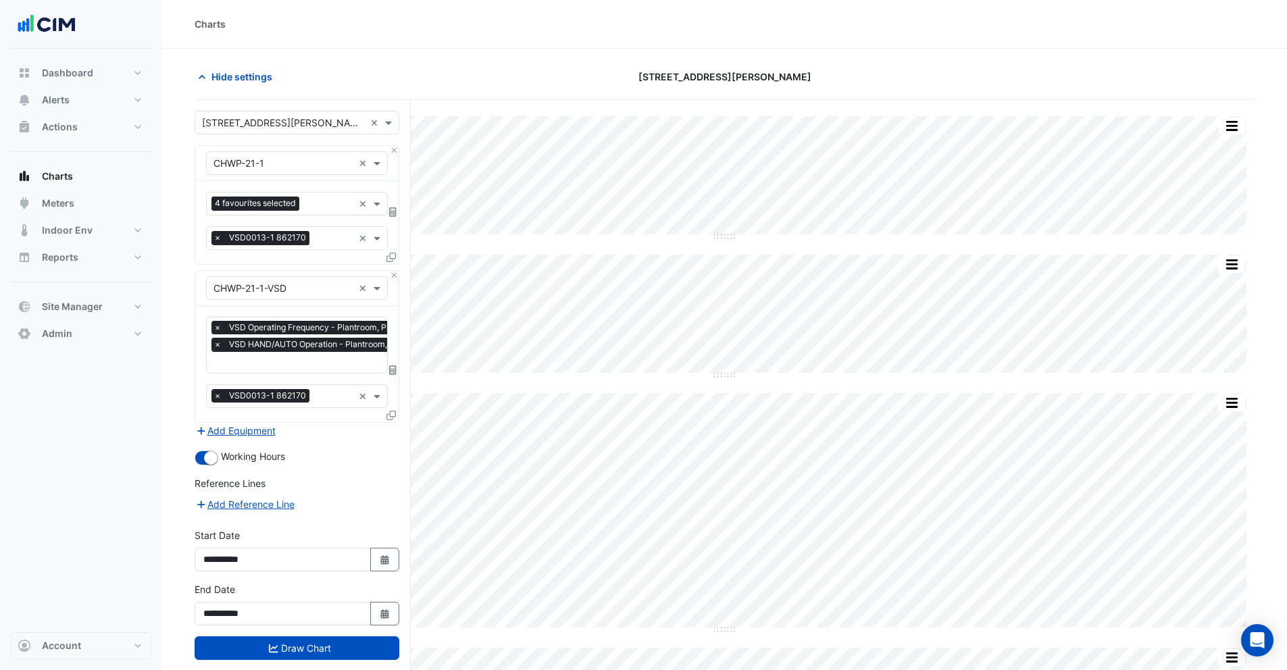
scroll to position [0, 7]
click at [275, 363] on input "text" at bounding box center [318, 364] width 222 height 14
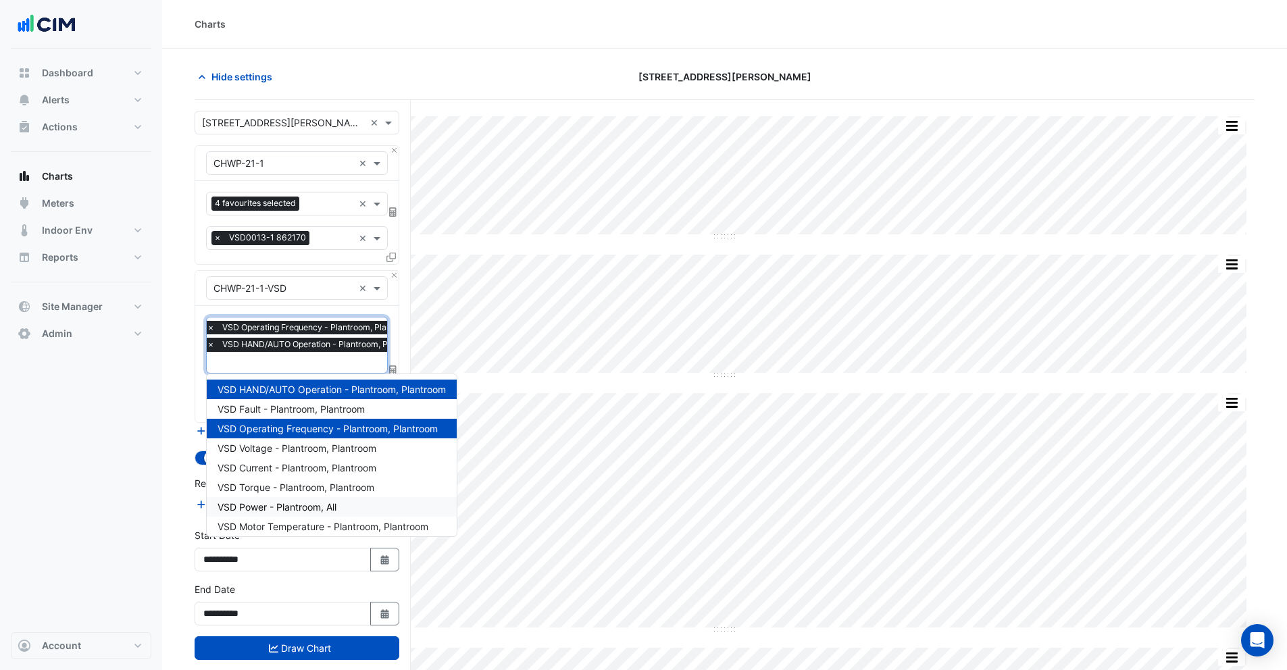
click at [255, 512] on span "VSD Power - Plantroom, All" at bounding box center [277, 506] width 119 height 11
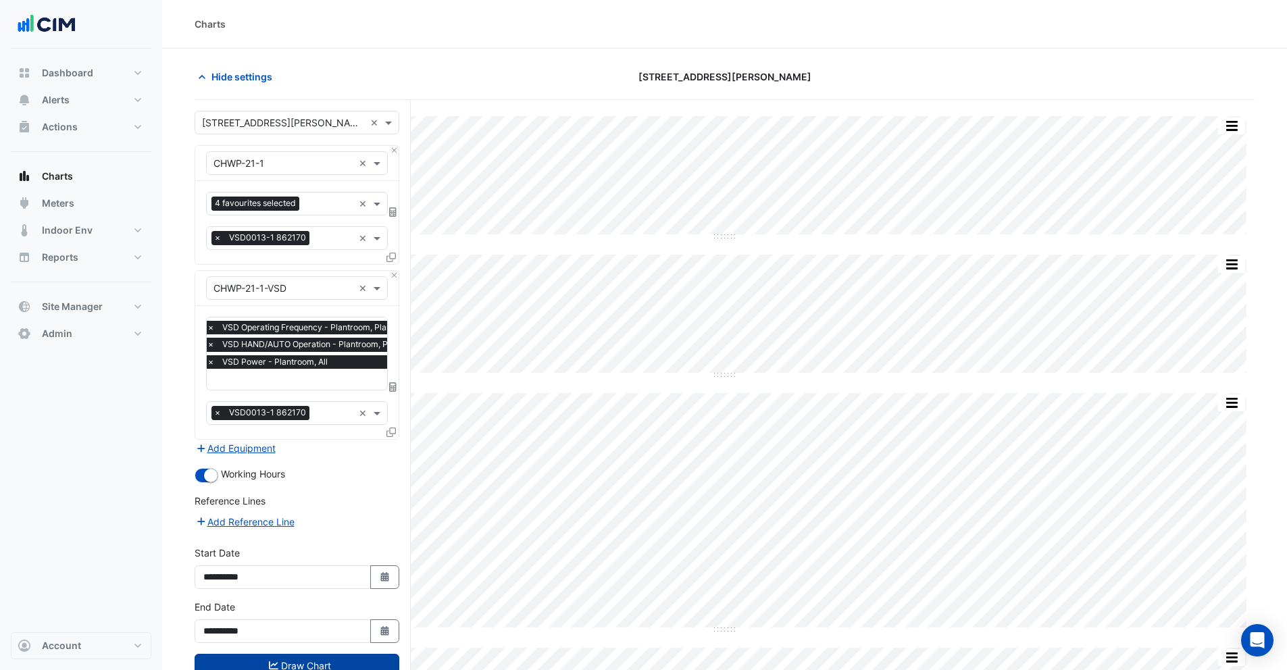
click at [303, 660] on button "Draw Chart" at bounding box center [297, 666] width 205 height 24
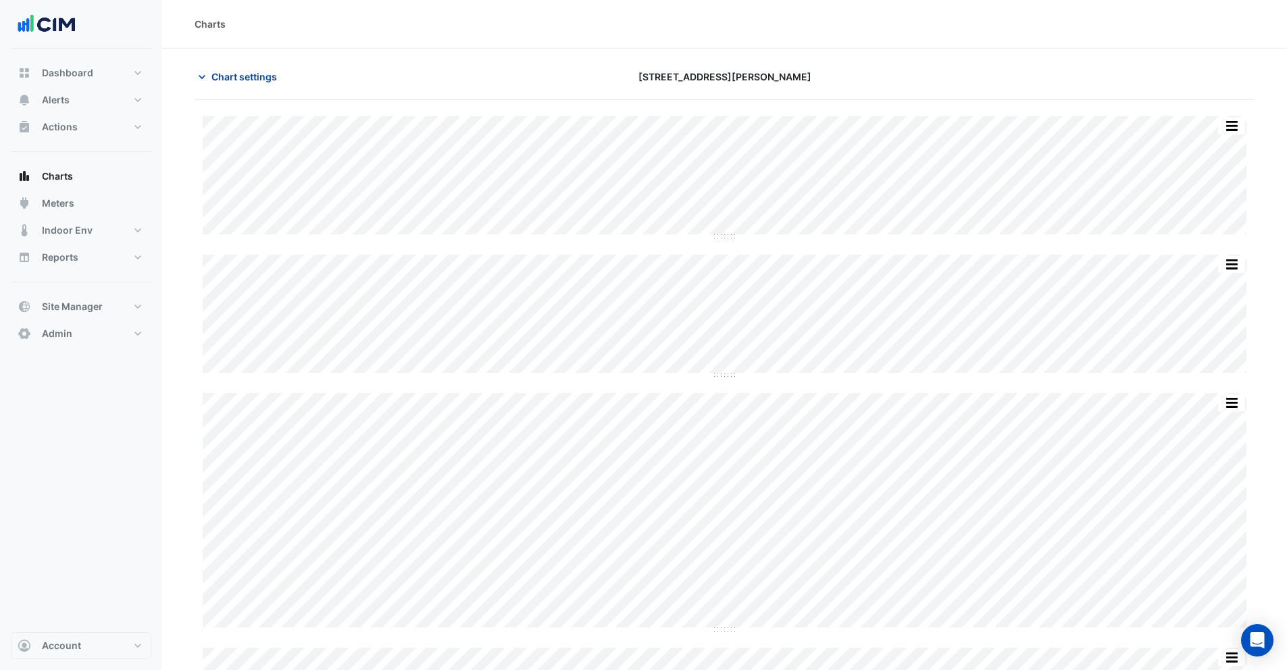
click at [223, 70] on span "Chart settings" at bounding box center [245, 77] width 66 height 14
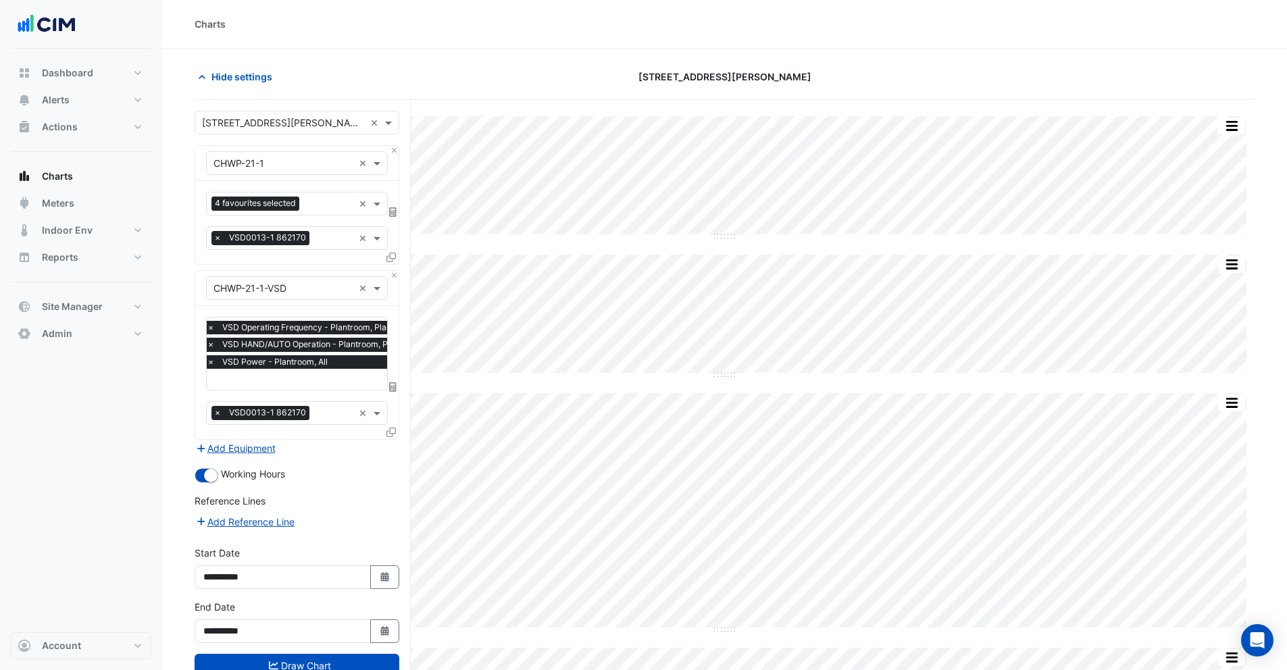
click at [228, 382] on input "text" at bounding box center [318, 381] width 222 height 14
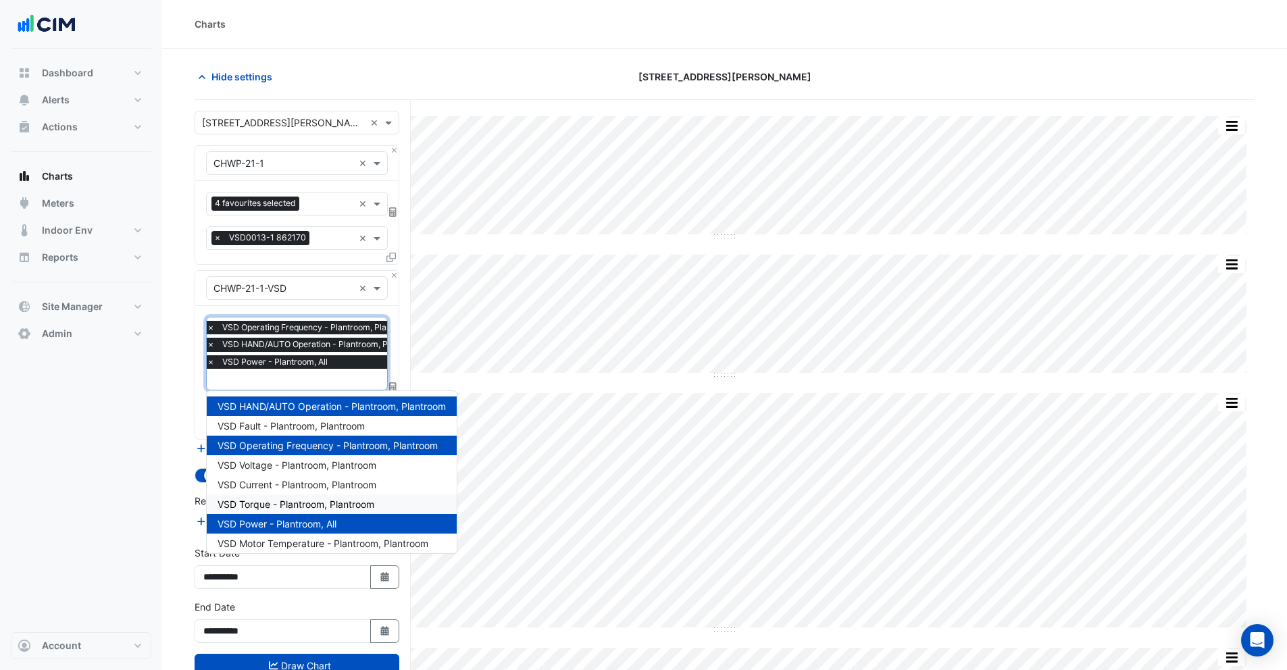
click at [264, 501] on span "VSD Torque - Plantroom, Plantroom" at bounding box center [296, 504] width 157 height 11
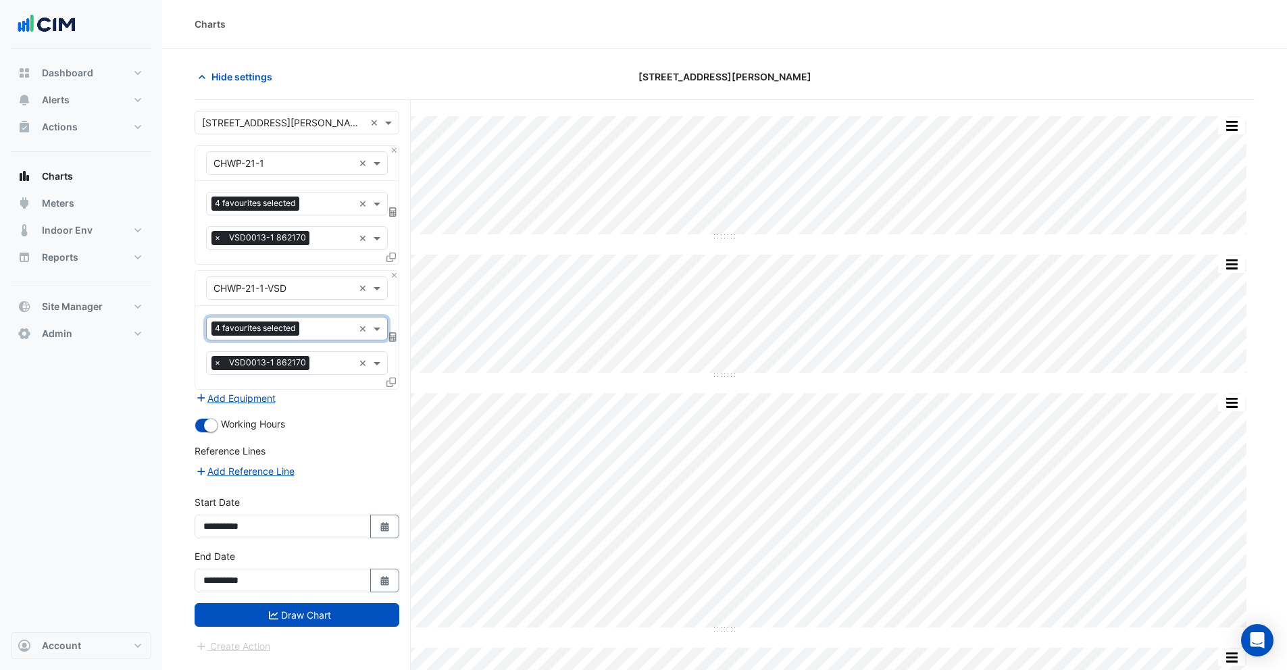
scroll to position [308, 0]
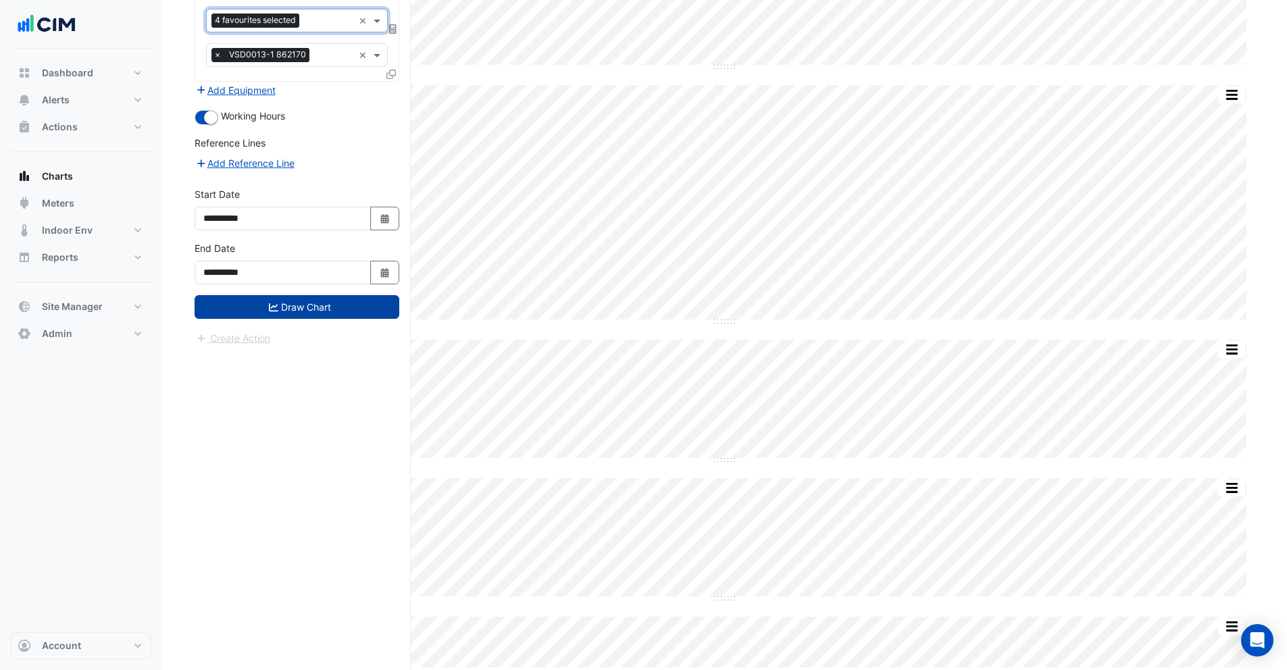
click at [295, 305] on button "Draw Chart" at bounding box center [297, 307] width 205 height 24
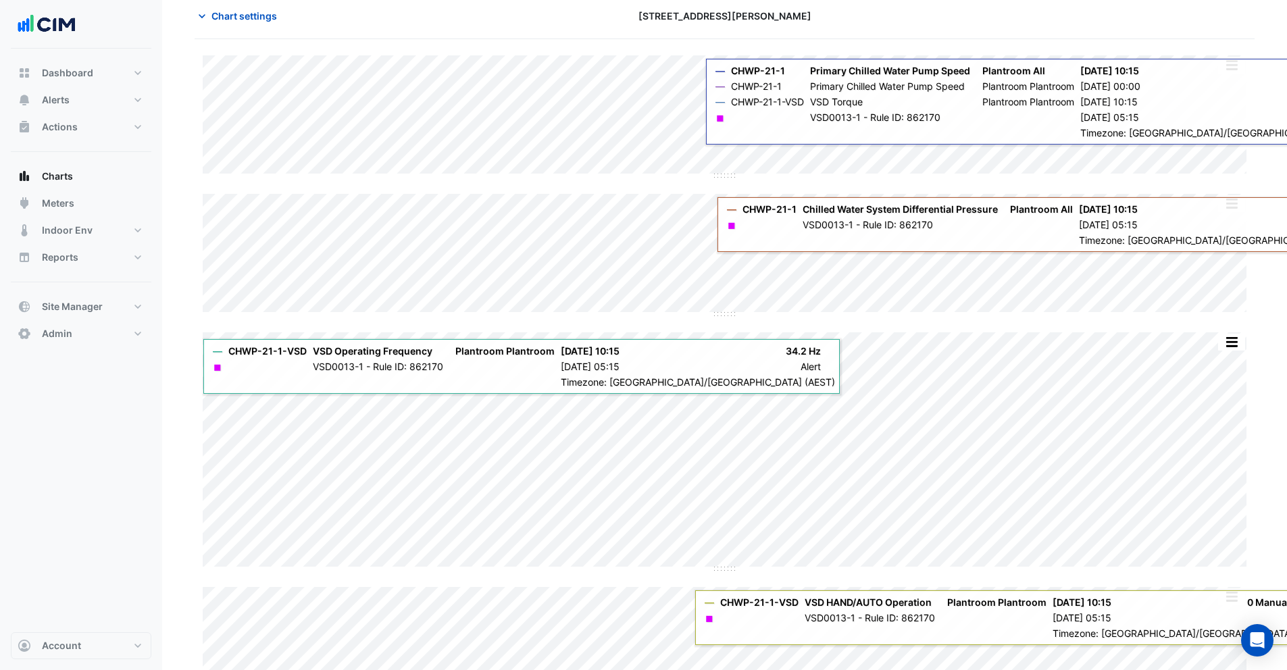
scroll to position [62, 0]
